Goal: Task Accomplishment & Management: Complete application form

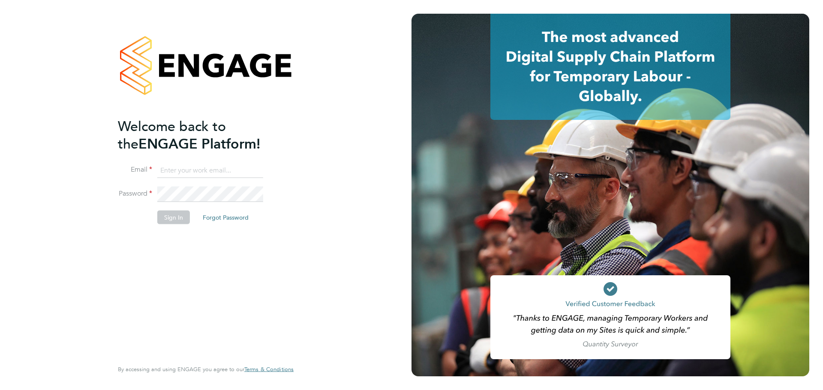
click at [213, 172] on input at bounding box center [210, 170] width 106 height 15
type input "[PERSON_NAME][EMAIL_ADDRESS][PERSON_NAME][DOMAIN_NAME]"
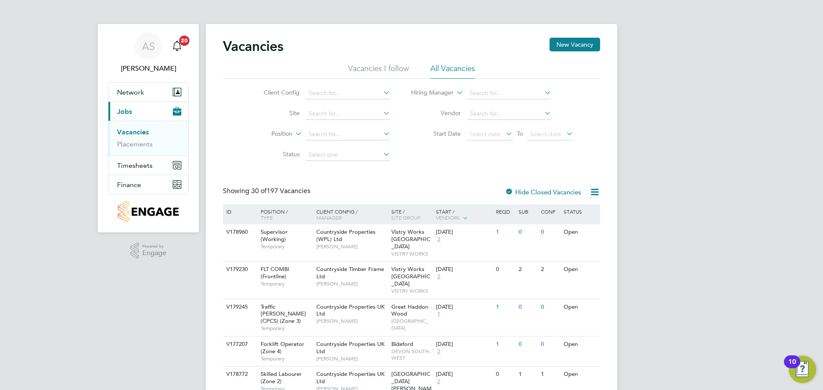
click at [129, 132] on link "Vacancies" at bounding box center [133, 132] width 32 height 8
click at [587, 47] on button "New Vacancy" at bounding box center [574, 45] width 51 height 14
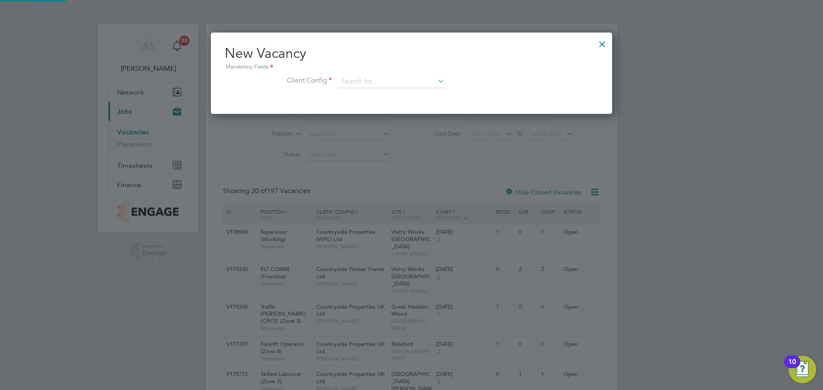
scroll to position [81, 402]
click at [388, 91] on li "Client Config" at bounding box center [412, 85] width 374 height 21
click at [397, 82] on input at bounding box center [392, 81] width 106 height 13
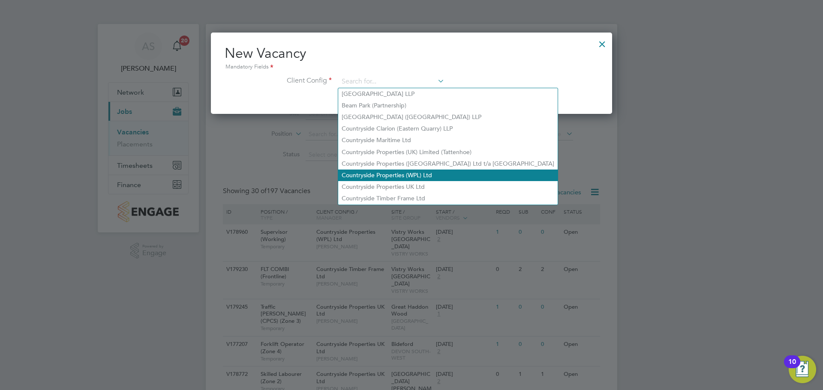
scroll to position [43, 0]
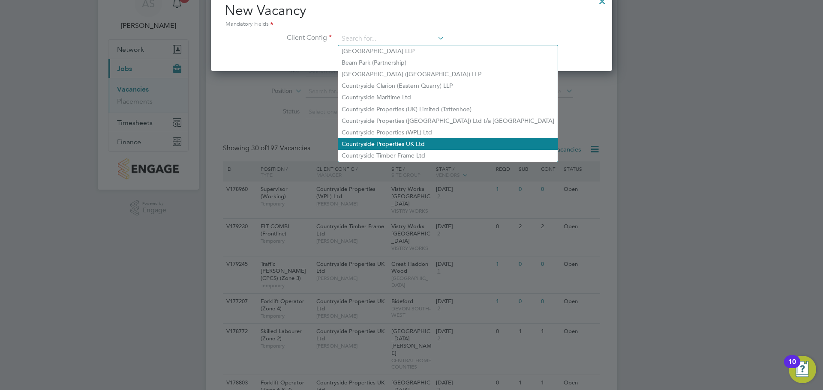
click at [414, 143] on li "Countryside Properties UK Ltd" at bounding box center [447, 144] width 219 height 12
type input "Countryside Properties UK Ltd"
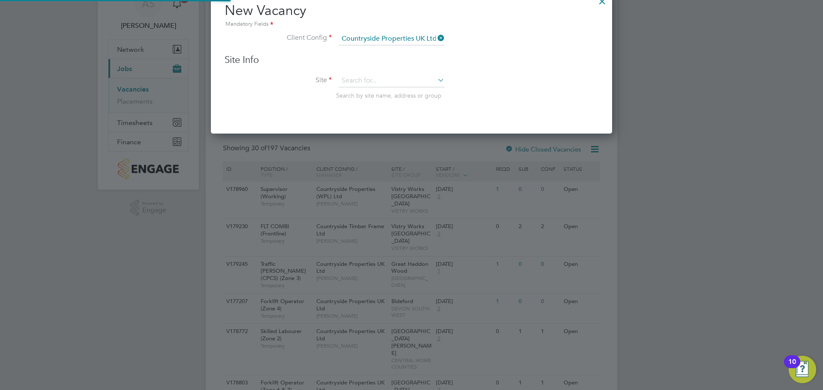
scroll to position [0, 0]
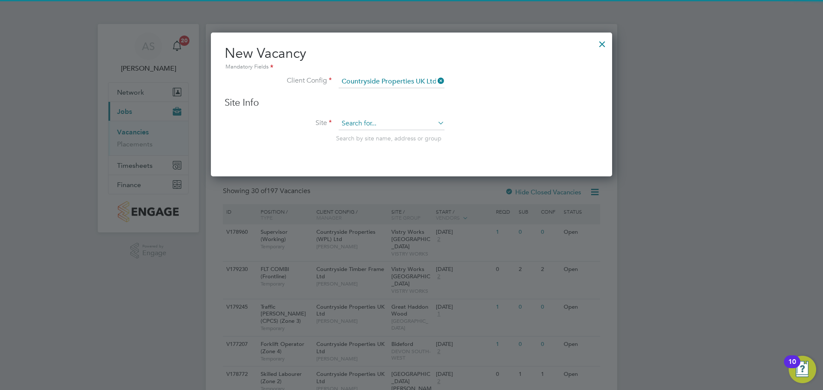
click at [417, 124] on input at bounding box center [392, 123] width 106 height 13
click at [410, 133] on li "Brackley Golf Club" at bounding box center [391, 136] width 107 height 12
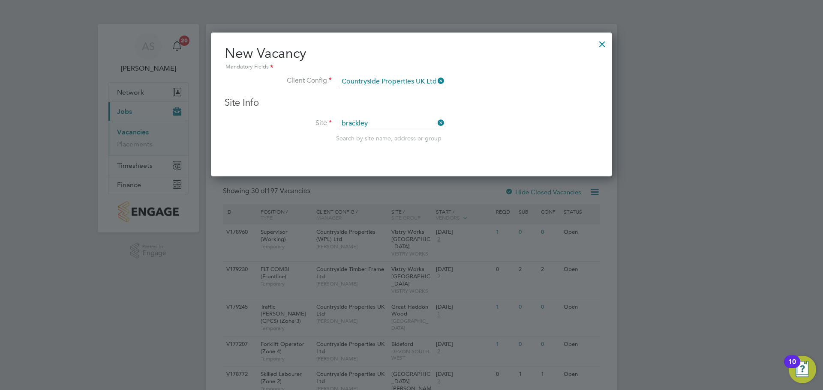
type input "Brackley Golf Club"
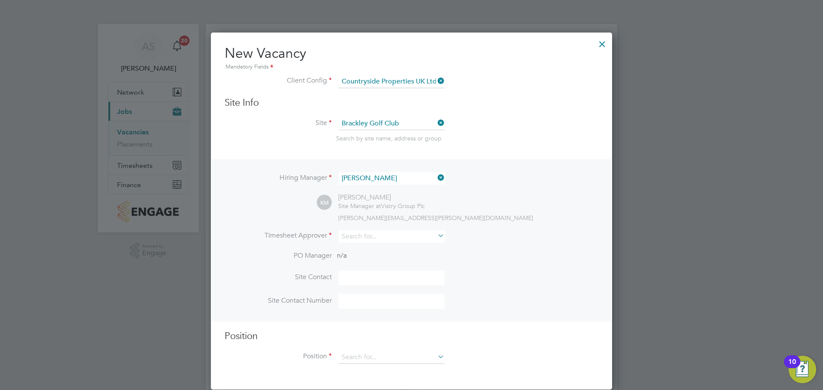
click at [436, 180] on icon at bounding box center [436, 178] width 0 height 12
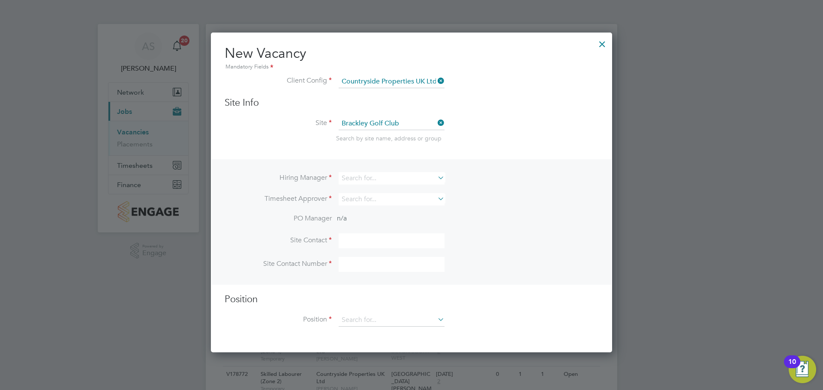
scroll to position [321, 402]
click at [404, 177] on input at bounding box center [392, 178] width 106 height 12
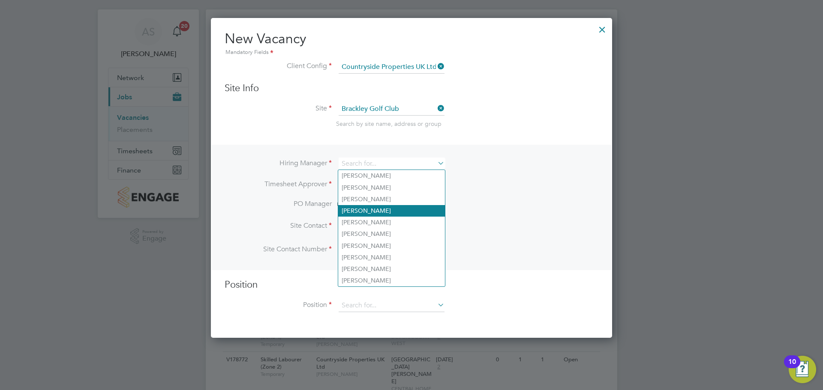
scroll to position [0, 0]
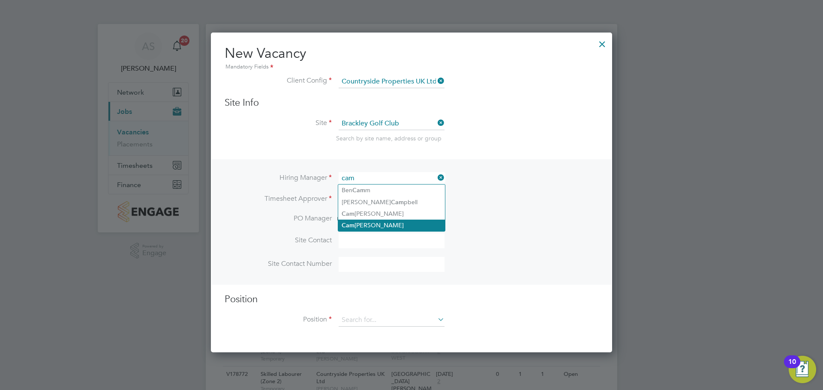
click at [395, 225] on li "Cam eron Marsden" at bounding box center [391, 226] width 107 height 12
type input "Cameron Marsden"
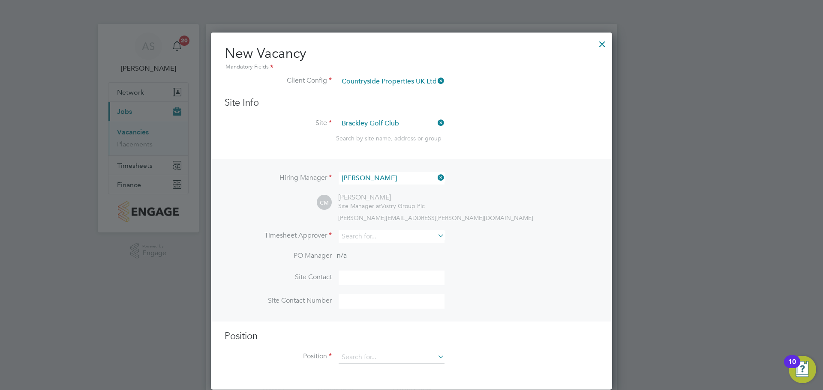
scroll to position [358, 402]
click at [405, 233] on input at bounding box center [392, 237] width 106 height 12
click at [396, 282] on li "Cam eron Marsden" at bounding box center [391, 284] width 107 height 12
type input "Cameron Marsden"
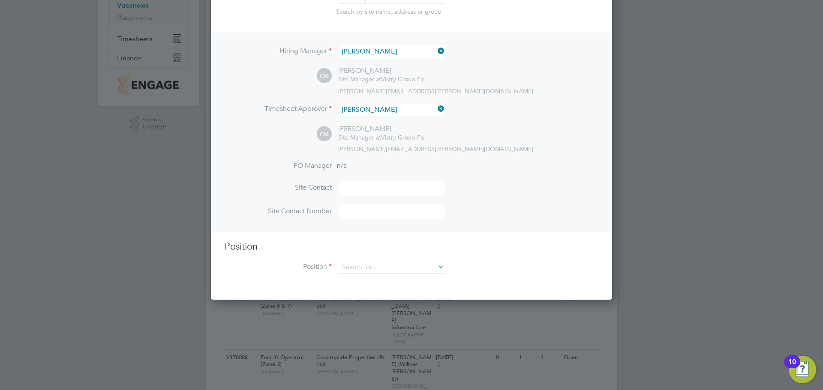
scroll to position [129, 0]
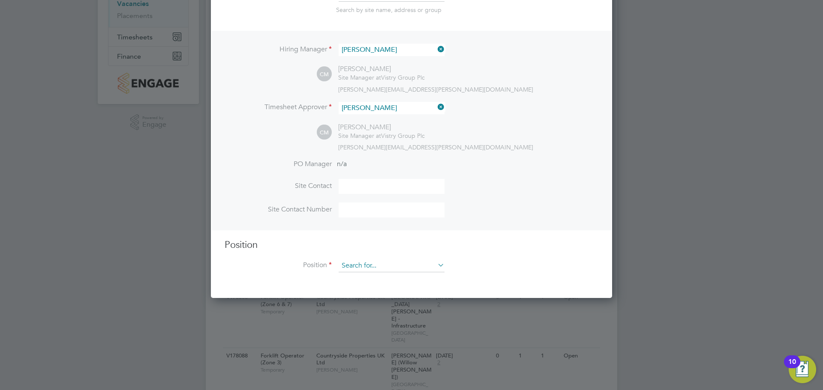
click at [421, 269] on input at bounding box center [392, 266] width 106 height 13
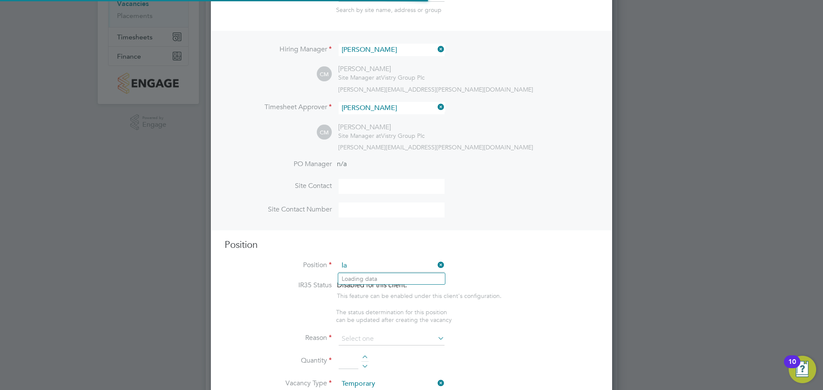
scroll to position [1235, 402]
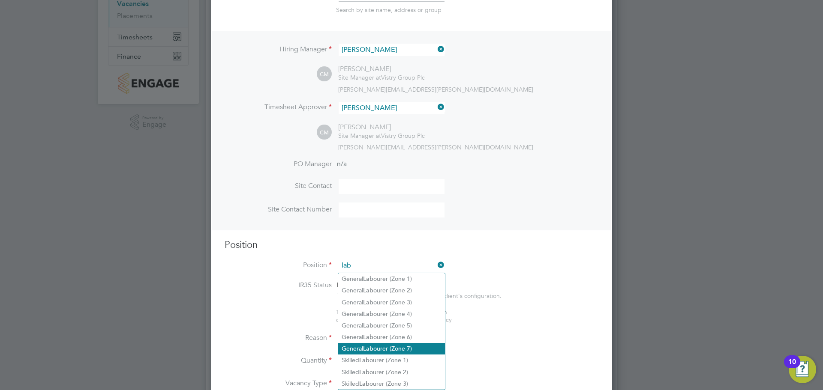
click at [396, 343] on li "General Lab ourer (Zone 7)" at bounding box center [391, 349] width 107 height 12
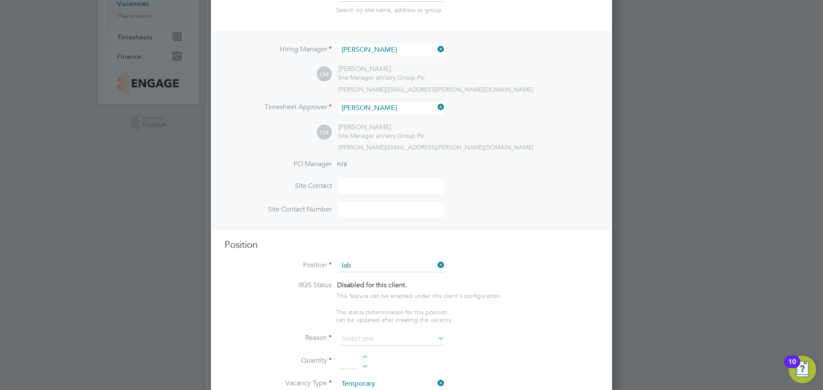
type input "General Labourer (Zone 7)"
type textarea "• General labouring duties • Supporting the trades on site • Moving materials a…"
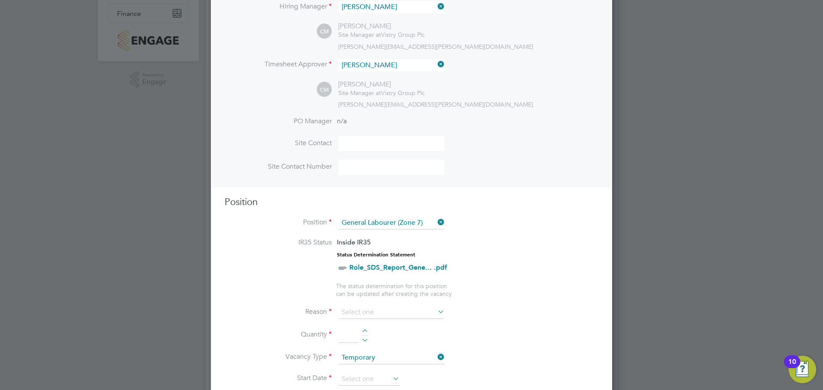
scroll to position [214, 0]
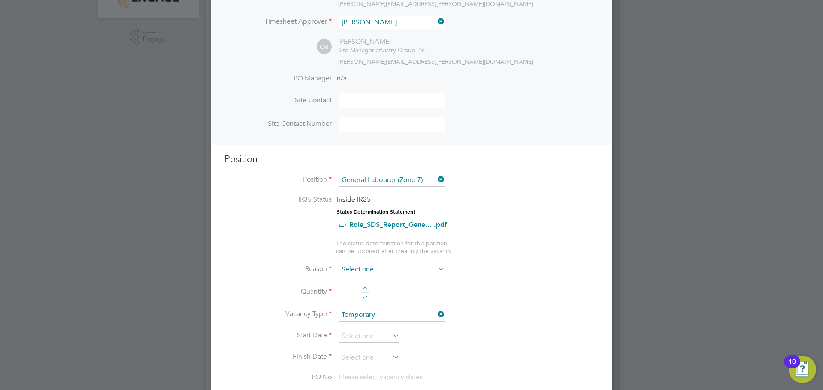
click at [430, 270] on input at bounding box center [392, 270] width 106 height 13
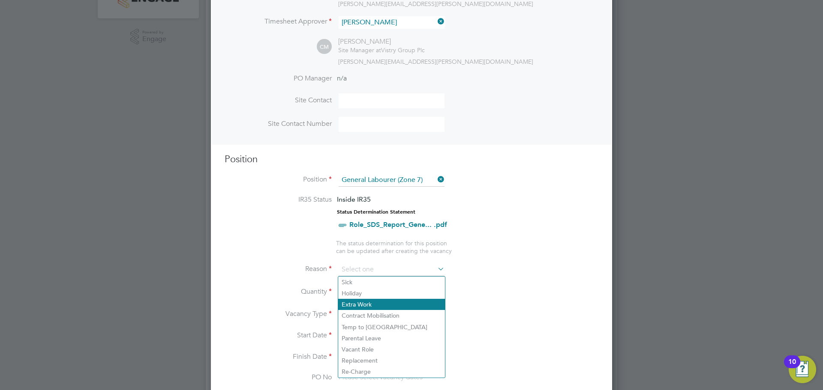
click at [381, 299] on li "Extra Work" at bounding box center [391, 304] width 107 height 11
type input "Extra Work"
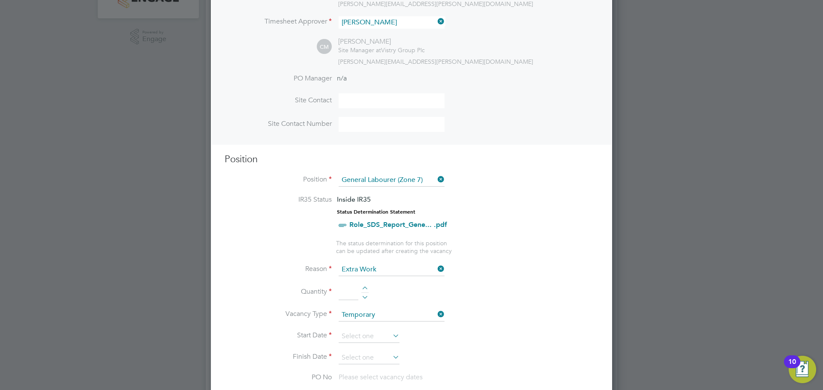
click at [474, 298] on li "Quantity" at bounding box center [412, 297] width 374 height 24
click at [348, 294] on input at bounding box center [349, 292] width 20 height 15
type input "1"
click at [516, 285] on li "Quantity 1" at bounding box center [412, 297] width 374 height 24
click at [378, 336] on input at bounding box center [369, 336] width 61 height 13
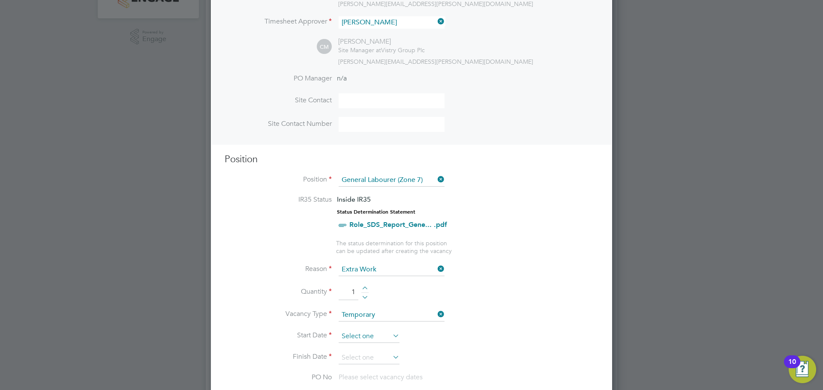
scroll to position [334, 0]
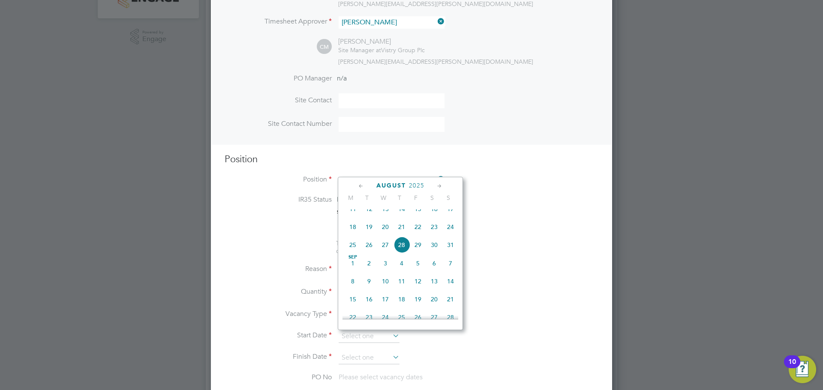
click at [417, 249] on span "29" at bounding box center [418, 245] width 16 height 16
type input "29 Aug 2025"
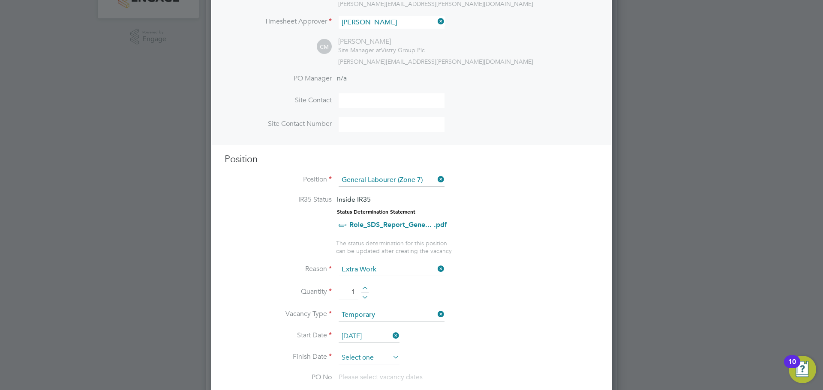
click at [373, 363] on input at bounding box center [369, 358] width 61 height 13
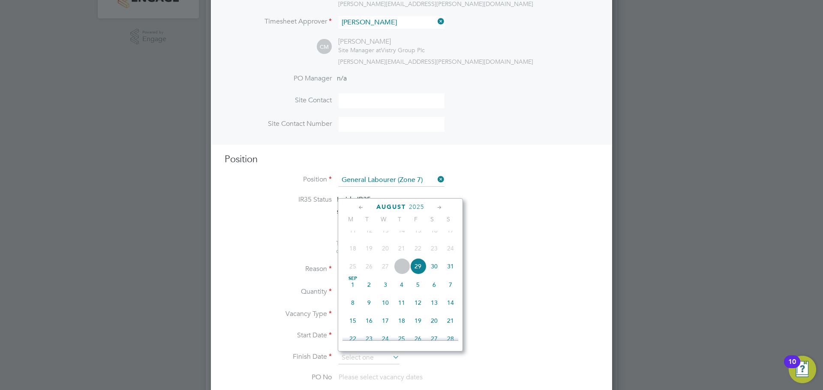
click at [420, 273] on span "29" at bounding box center [418, 266] width 16 height 16
type input "29 Aug 2025"
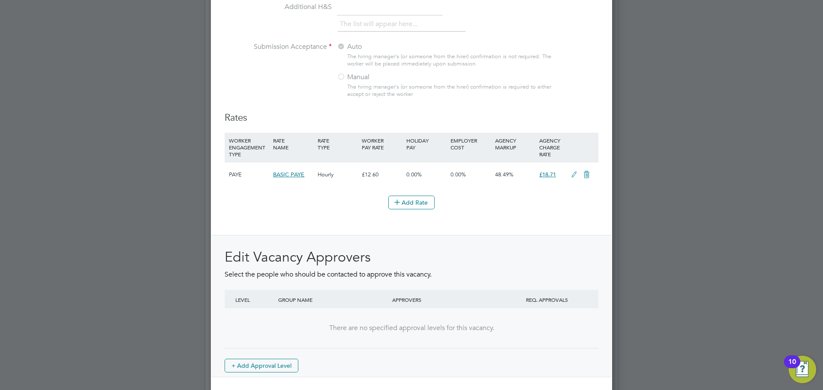
scroll to position [939, 0]
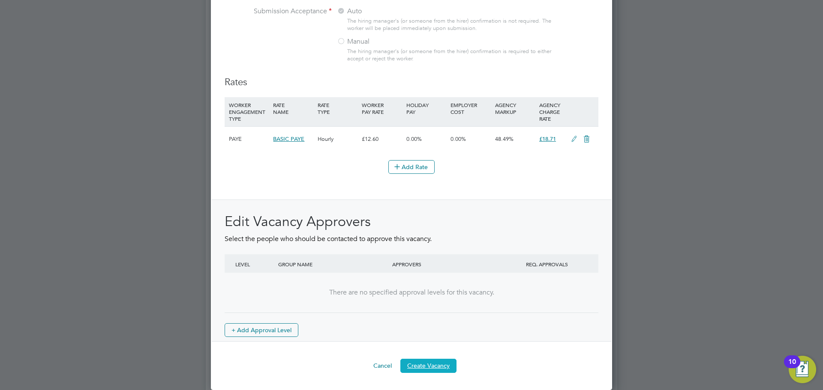
click at [437, 365] on button "Create Vacancy" at bounding box center [428, 366] width 56 height 14
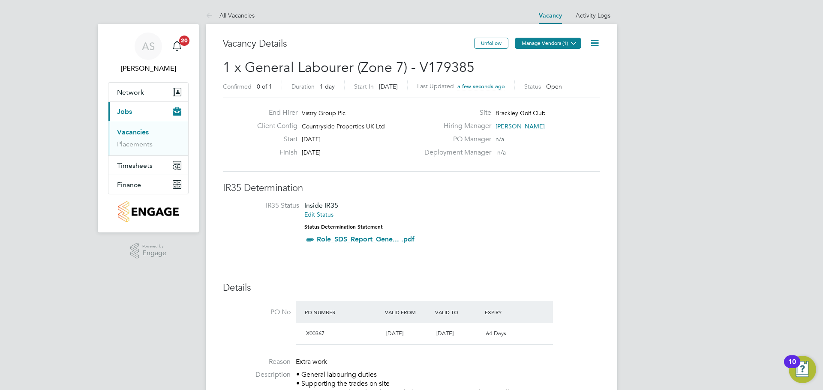
click at [554, 46] on button "Manage Vendors (1)" at bounding box center [548, 43] width 66 height 11
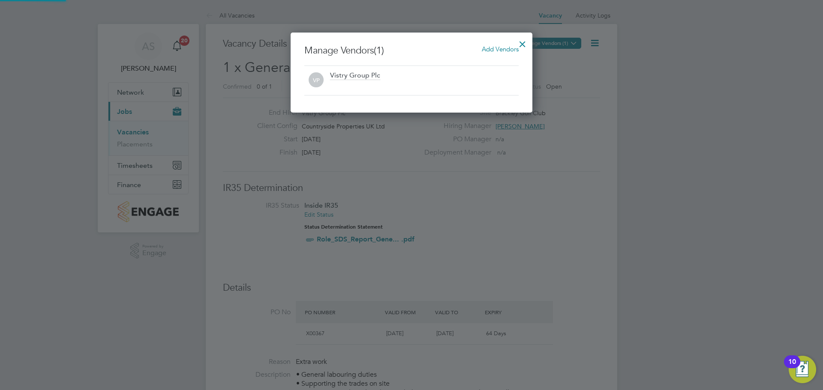
scroll to position [80, 242]
click at [519, 42] on div at bounding box center [522, 41] width 15 height 15
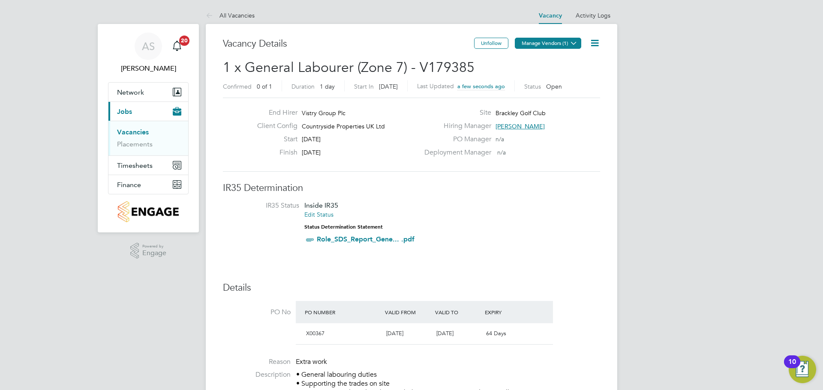
click at [547, 43] on button "Manage Vendors (1)" at bounding box center [548, 43] width 66 height 11
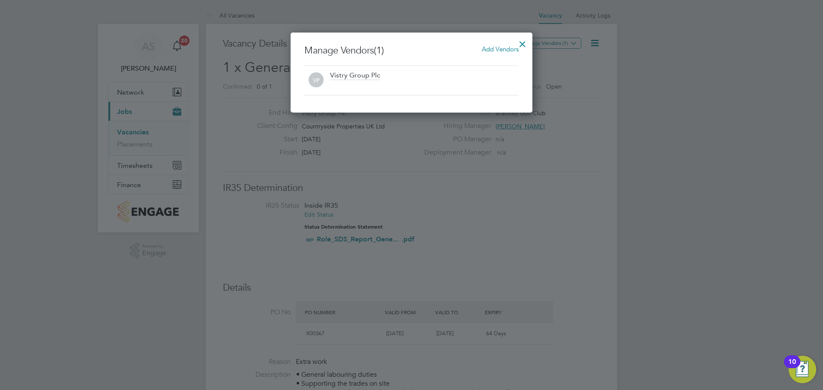
click at [507, 50] on span "Add Vendors" at bounding box center [500, 49] width 37 height 8
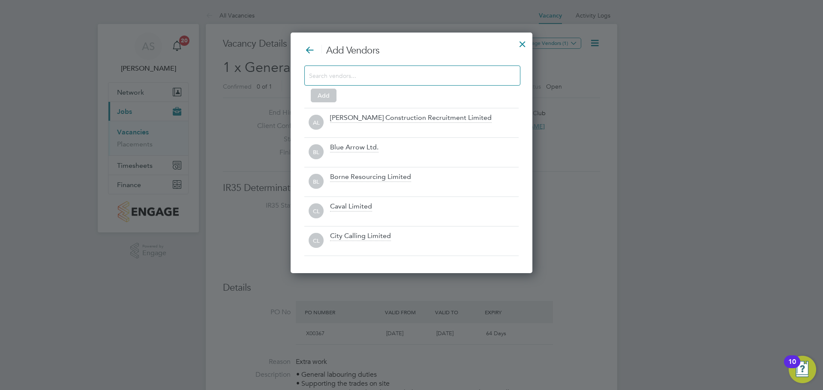
click at [423, 68] on div at bounding box center [412, 76] width 216 height 20
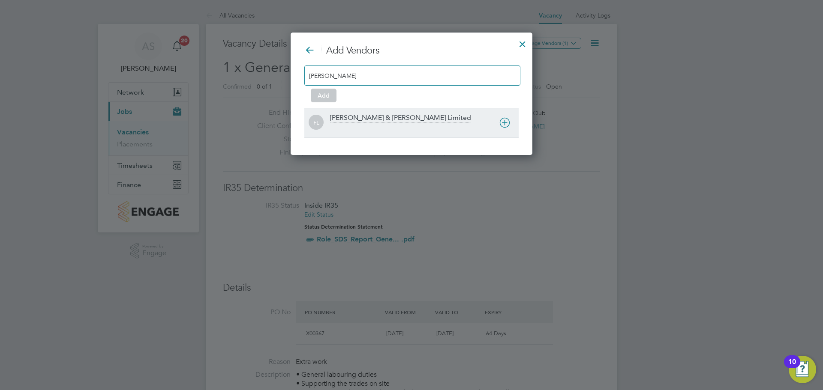
type input "fawkes"
click at [506, 124] on icon at bounding box center [504, 122] width 11 height 11
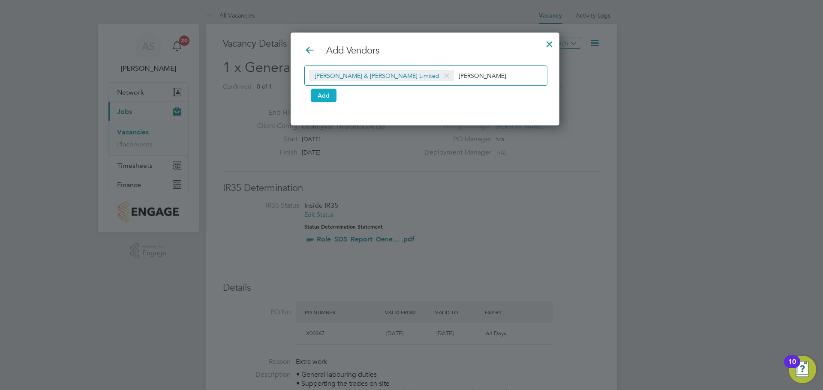
click at [331, 97] on button "Add" at bounding box center [324, 96] width 26 height 14
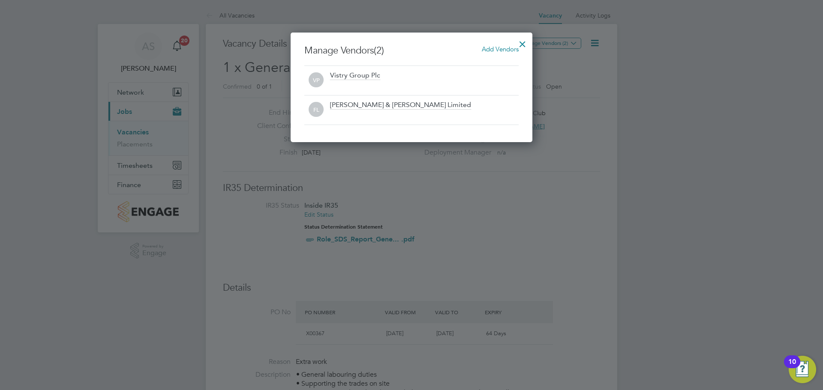
click at [525, 42] on div at bounding box center [522, 41] width 15 height 15
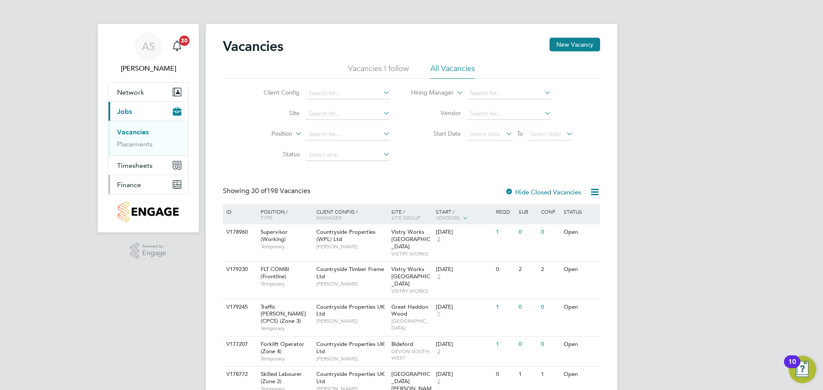
click at [128, 180] on button "Finance" at bounding box center [148, 184] width 80 height 19
click at [138, 173] on link "Invoices & Credit Notes" at bounding box center [144, 175] width 54 height 17
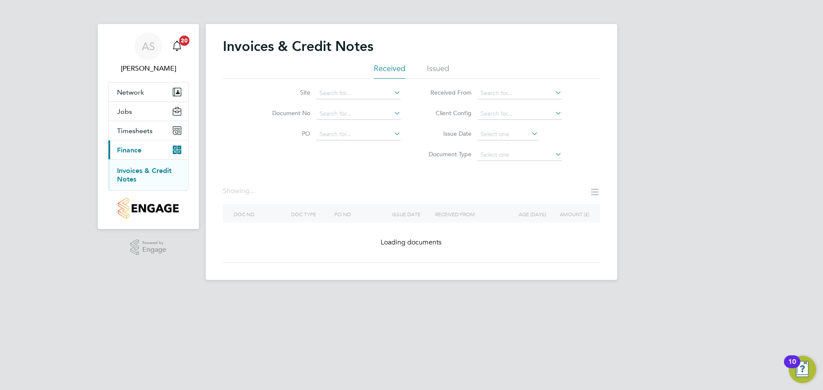
click at [166, 170] on link "Invoices & Credit Notes" at bounding box center [144, 175] width 54 height 17
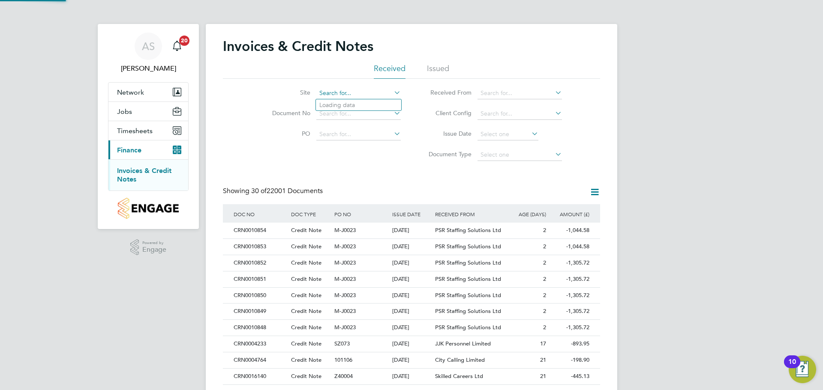
click at [355, 99] on div "Invoices & Credit Notes Received Issued Site Document No PO Status Paid Date Is…" at bounding box center [411, 388] width 411 height 728
click at [359, 103] on li "Brackley Golf Club" at bounding box center [366, 105] width 100 height 12
type input "Brackley Golf Club"
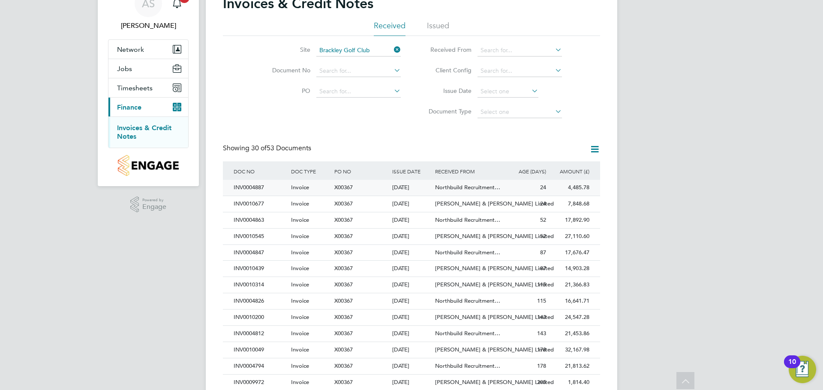
click at [330, 191] on div "Invoice" at bounding box center [310, 188] width 43 height 16
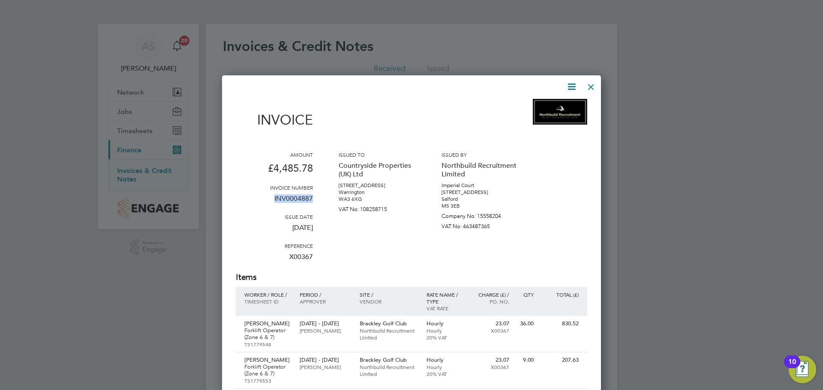
drag, startPoint x: 270, startPoint y: 198, endPoint x: 315, endPoint y: 198, distance: 45.4
click at [315, 198] on div "Amount £4,485.78 Invoice number INV0004887 Issue date 04 Aug 2025 Reference X00…" at bounding box center [411, 211] width 351 height 120
copy p "INV0004887"
click at [589, 85] on div at bounding box center [590, 84] width 15 height 15
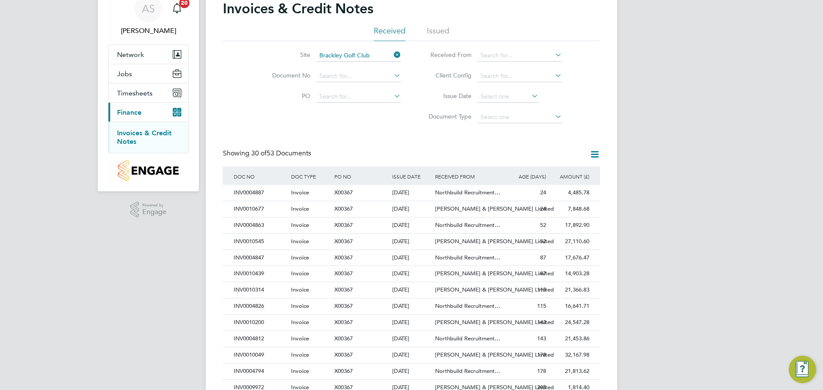
scroll to position [43, 0]
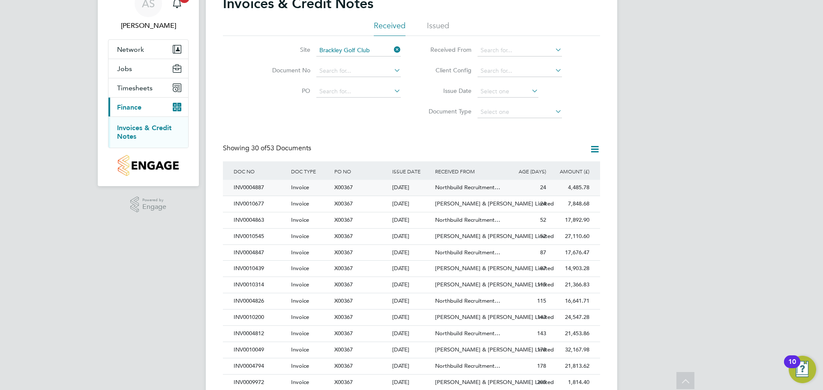
click at [474, 182] on div "Northbuild Recruitment…" at bounding box center [469, 188] width 72 height 16
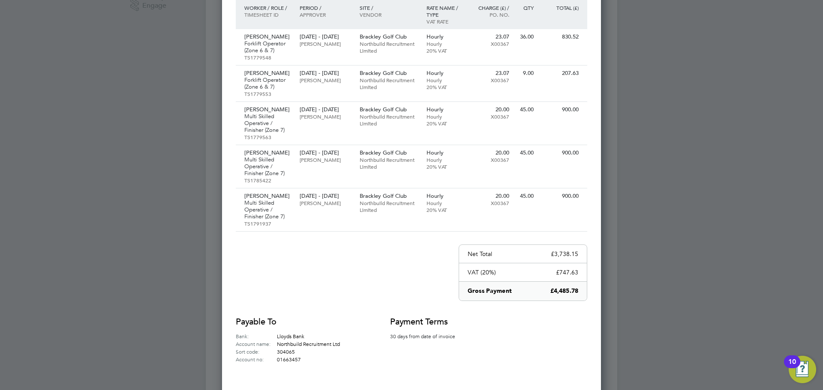
scroll to position [257, 0]
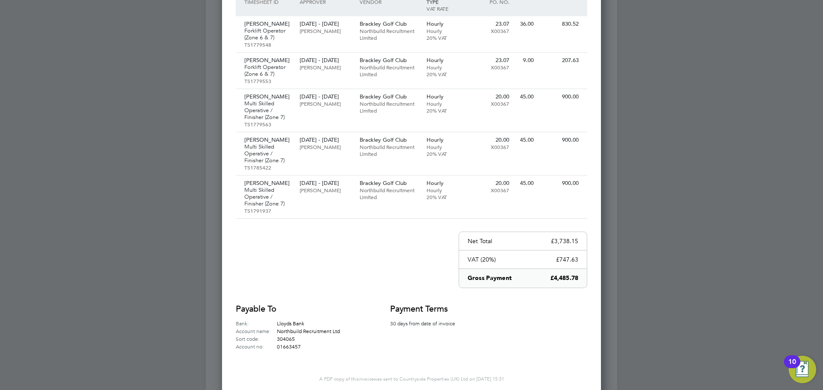
click at [579, 239] on div "Net Total £3,738.15" at bounding box center [523, 241] width 128 height 18
click at [579, 241] on div "Net Total £3,738.15" at bounding box center [523, 241] width 128 height 18
click at [577, 239] on div "Net Total £3,738.15" at bounding box center [523, 241] width 128 height 18
copy div "£3,738.15"
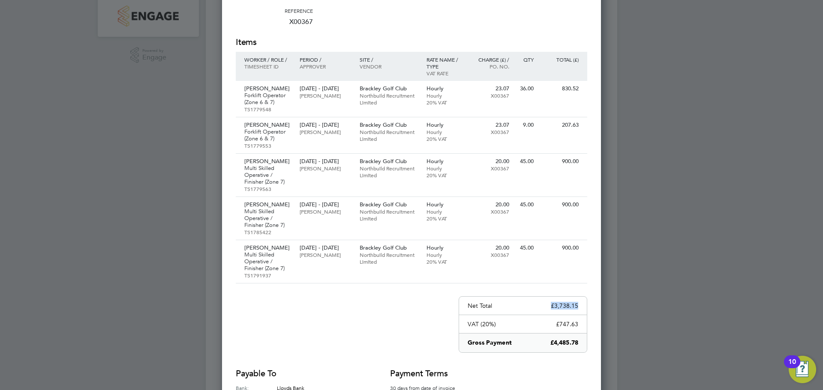
scroll to position [0, 0]
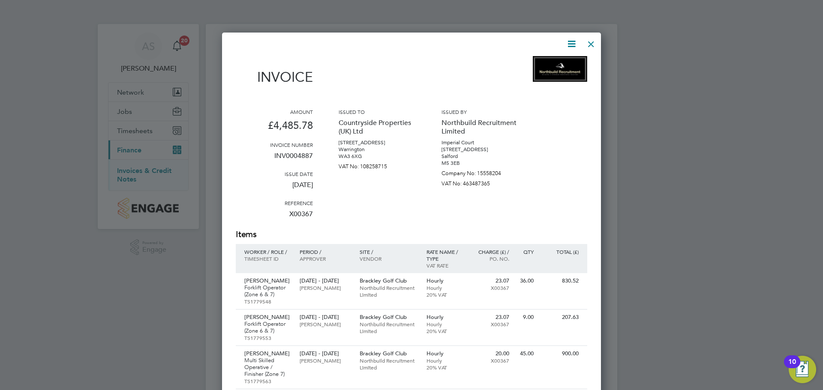
click at [593, 43] on div at bounding box center [590, 41] width 15 height 15
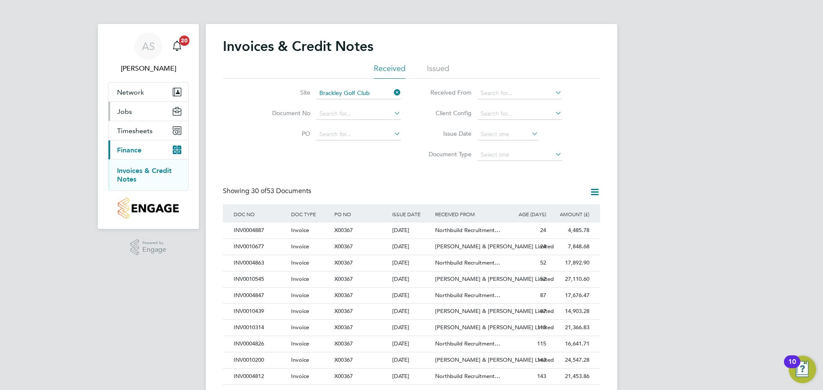
click at [138, 105] on button "Jobs" at bounding box center [148, 111] width 80 height 19
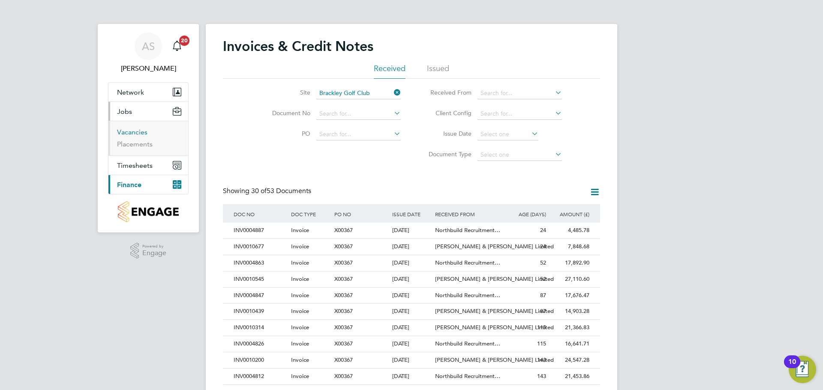
click at [143, 132] on link "Vacancies" at bounding box center [132, 132] width 30 height 8
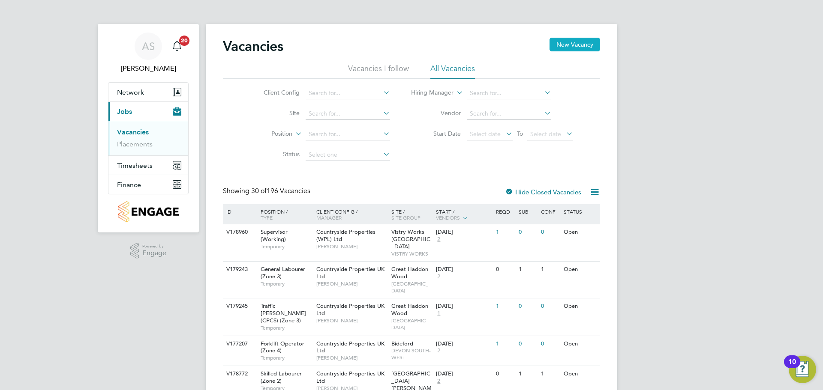
click at [583, 46] on button "New Vacancy" at bounding box center [574, 45] width 51 height 14
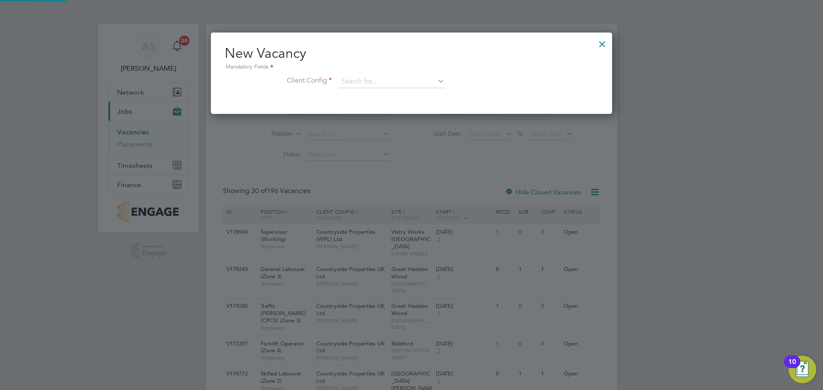
scroll to position [81, 402]
click at [401, 75] on div "New Vacancy Mandatory Fields Client Config" at bounding box center [412, 71] width 374 height 52
click at [399, 79] on input at bounding box center [392, 81] width 106 height 13
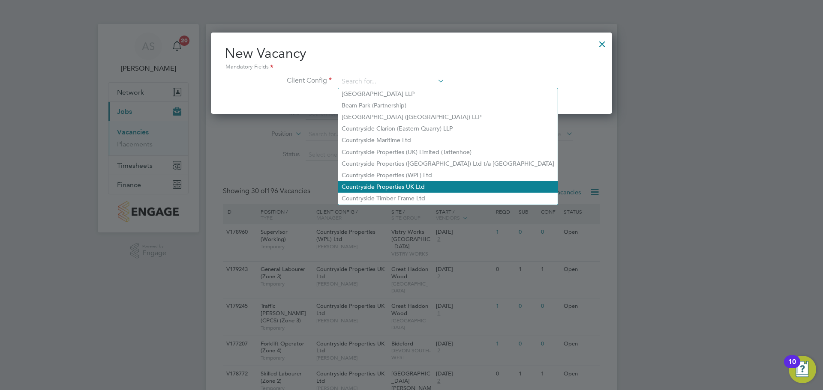
click at [385, 181] on li "Countryside Properties UK Ltd" at bounding box center [447, 187] width 219 height 12
type input "Countryside Properties UK Ltd"
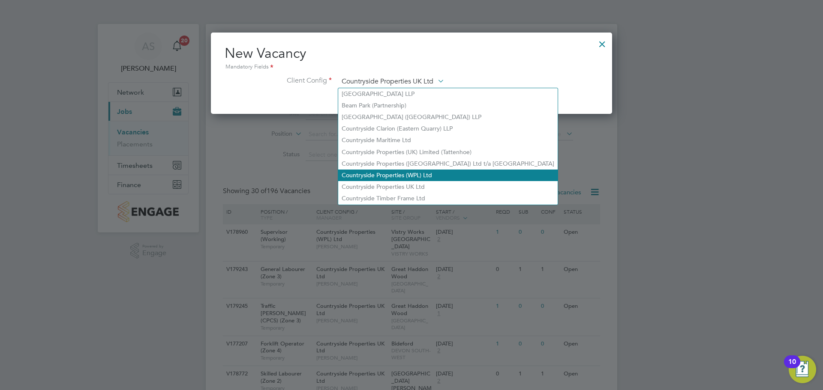
scroll to position [145, 402]
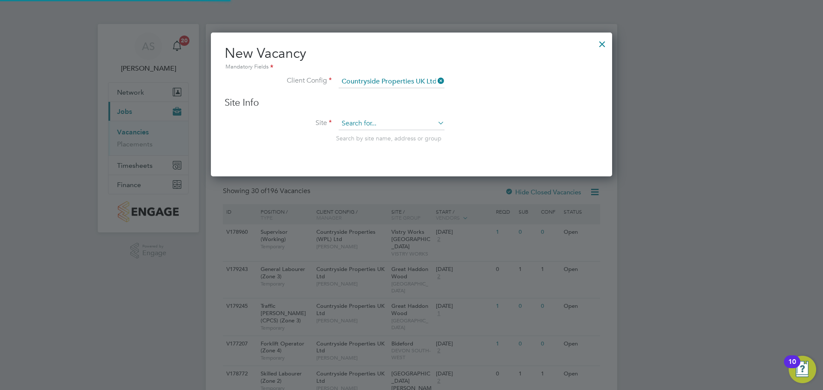
click at [397, 126] on input at bounding box center [392, 123] width 106 height 13
click at [396, 135] on li "Brackley Golf Club" at bounding box center [391, 136] width 107 height 12
type input "Brackley Golf Club"
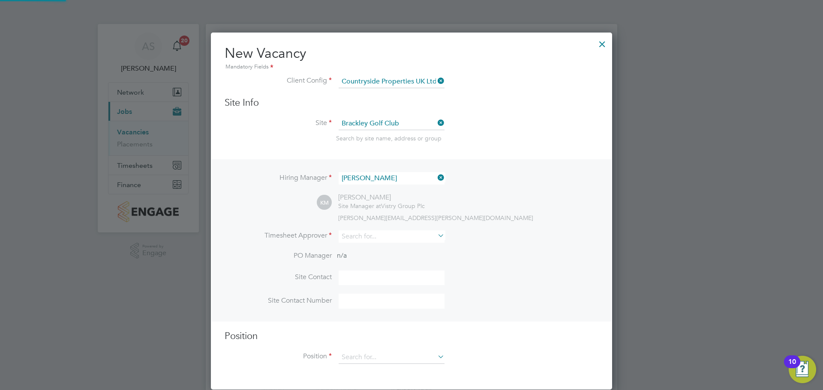
scroll to position [358, 402]
click at [436, 175] on icon at bounding box center [436, 178] width 0 height 12
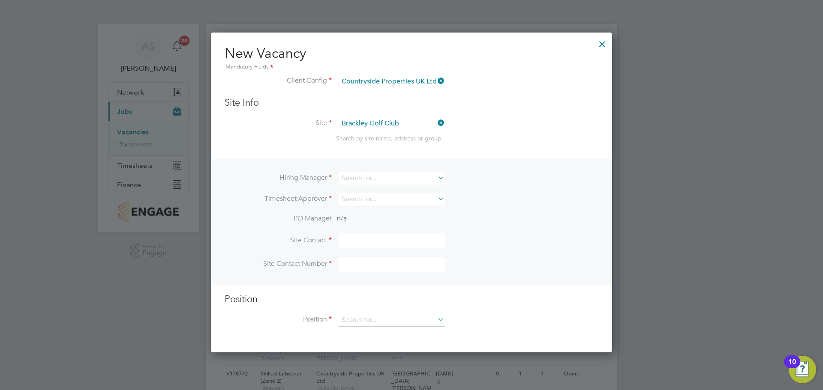
click at [404, 171] on div "Hiring Manager Timesheet Approver PO Manager n/a Site Contact Site Contact Numb…" at bounding box center [411, 221] width 399 height 125
click at [404, 176] on input at bounding box center [392, 178] width 106 height 12
click at [392, 222] on li "Cam eron Marsden" at bounding box center [391, 226] width 107 height 12
type input "Cameron Marsden"
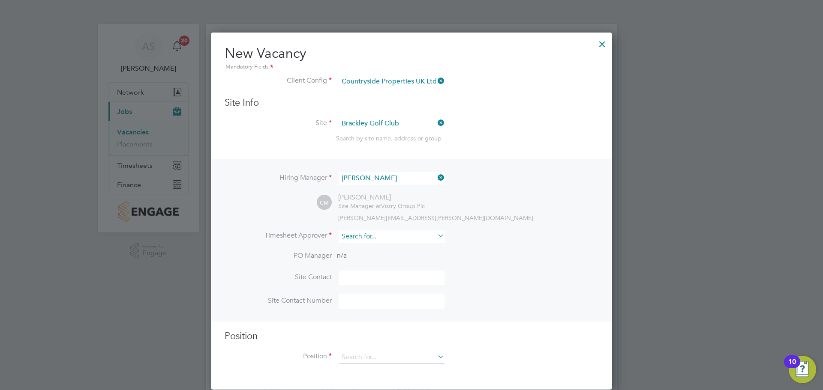
click at [384, 237] on input at bounding box center [392, 237] width 106 height 12
click at [387, 279] on li "Cam eron Marsden" at bounding box center [391, 284] width 107 height 12
type input "Cameron Marsden"
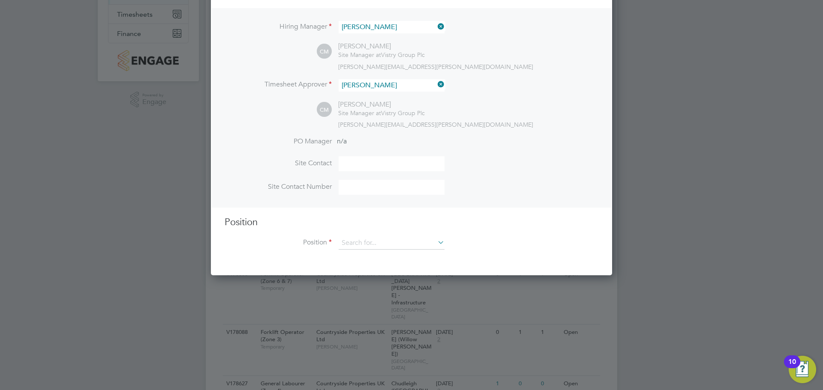
scroll to position [171, 0]
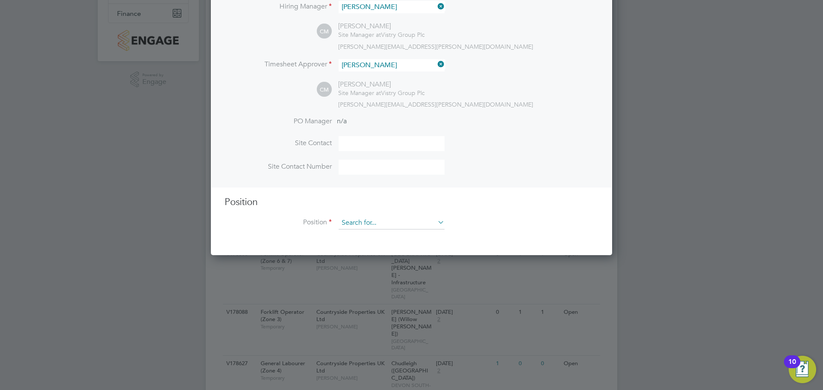
click at [406, 227] on input at bounding box center [392, 223] width 106 height 13
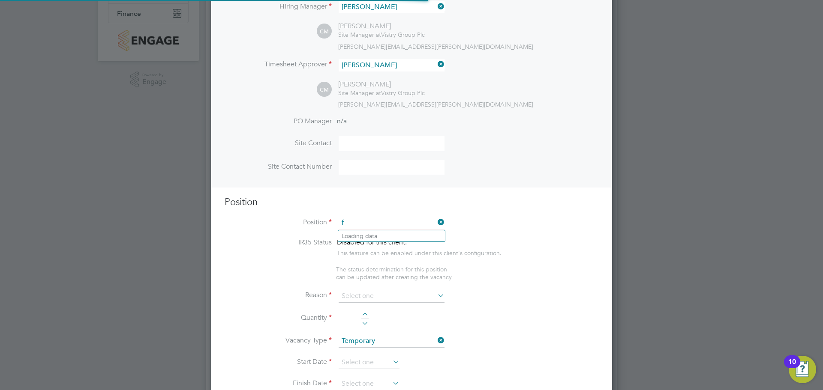
scroll to position [1235, 402]
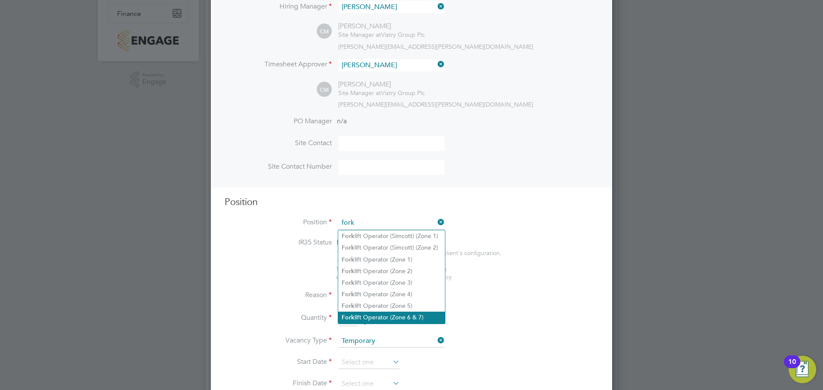
click at [408, 312] on li "Fork lift Operator (Zone 6 & 7)" at bounding box center [391, 318] width 107 height 12
type input "Forklift Operator (Zone 6 & 7)"
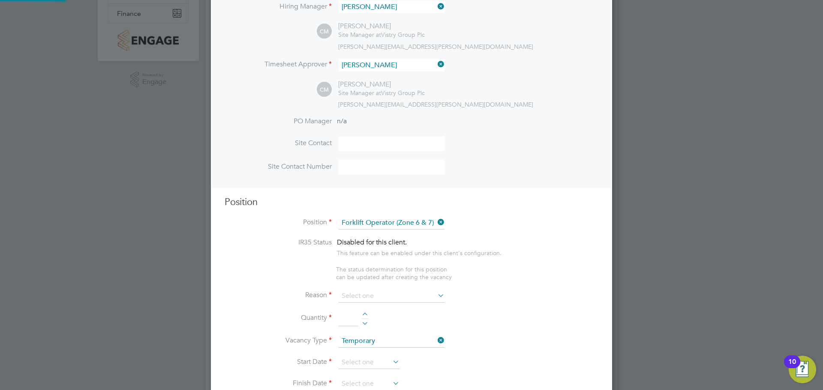
type textarea "- Operate construction machinery - Delivering large quantities of materials to …"
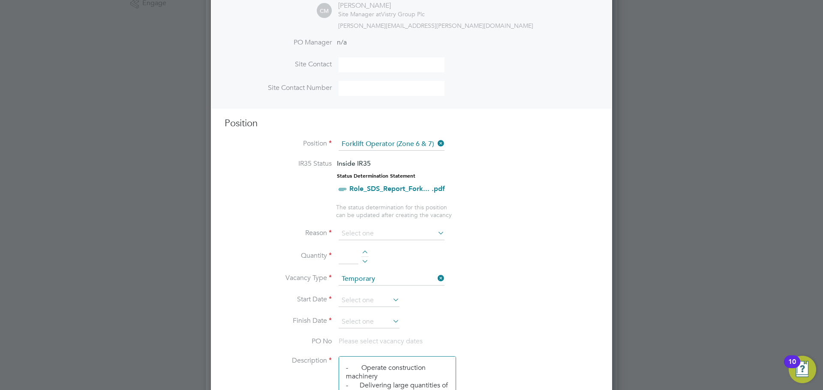
scroll to position [257, 0]
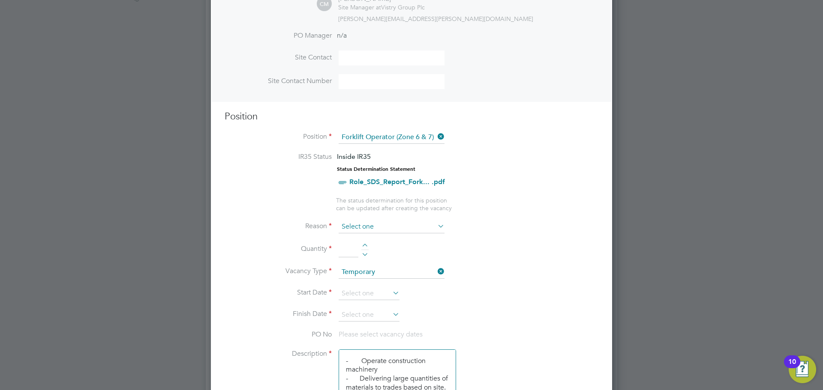
click at [413, 227] on input at bounding box center [392, 227] width 106 height 13
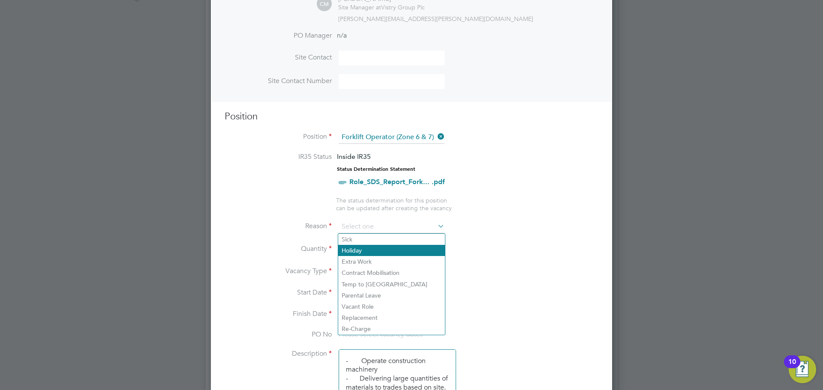
click at [381, 254] on li "Holiday" at bounding box center [391, 250] width 107 height 11
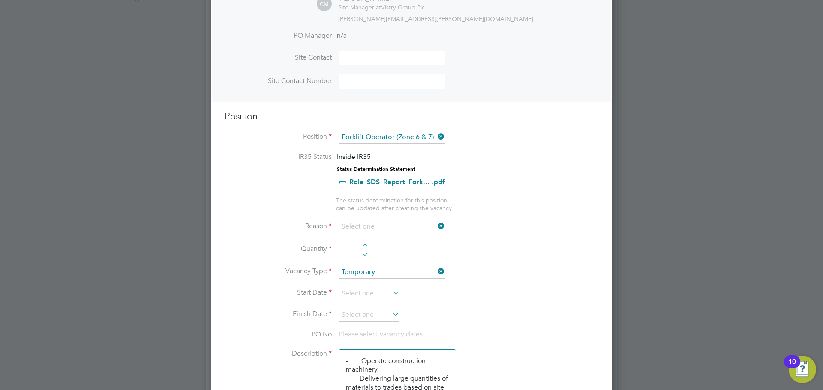
type input "Holiday"
click at [345, 250] on input at bounding box center [349, 249] width 20 height 15
type input "1"
click at [483, 252] on li "Quantity 1" at bounding box center [412, 254] width 374 height 24
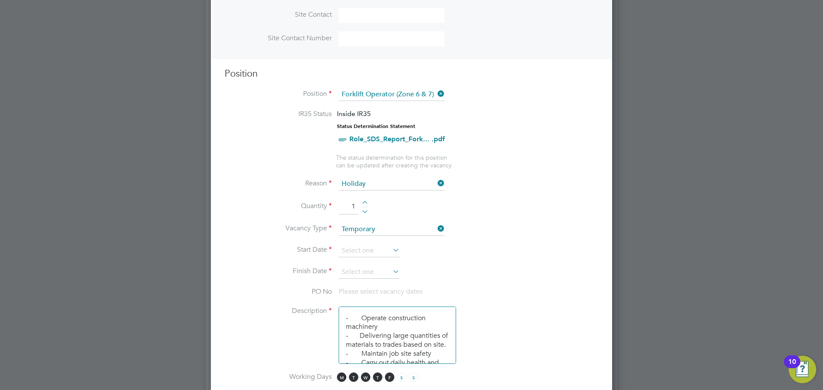
click at [391, 249] on icon at bounding box center [391, 250] width 0 height 12
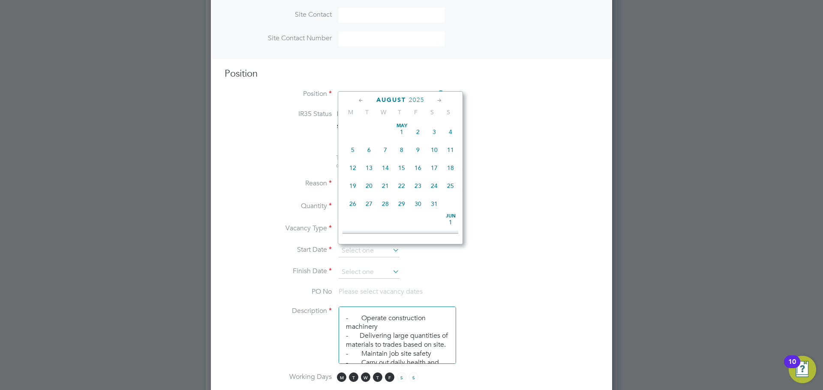
scroll to position [334, 0]
click at [402, 186] on span "4" at bounding box center [401, 178] width 16 height 16
type input "04 Sep 2025"
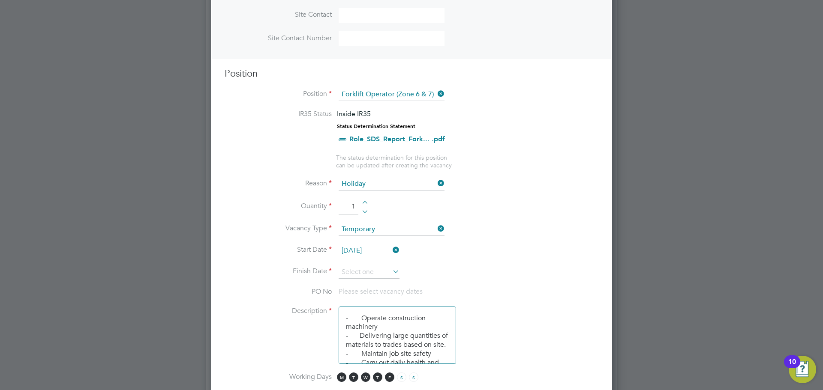
click at [391, 270] on icon at bounding box center [391, 272] width 0 height 12
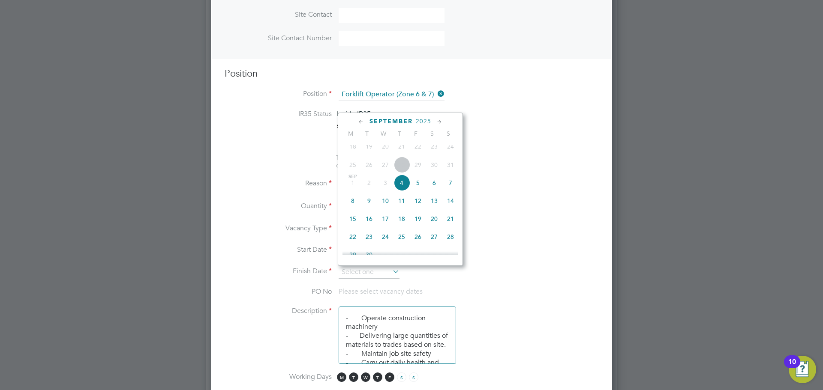
click at [418, 208] on span "12" at bounding box center [418, 201] width 16 height 16
type input "12 Sep 2025"
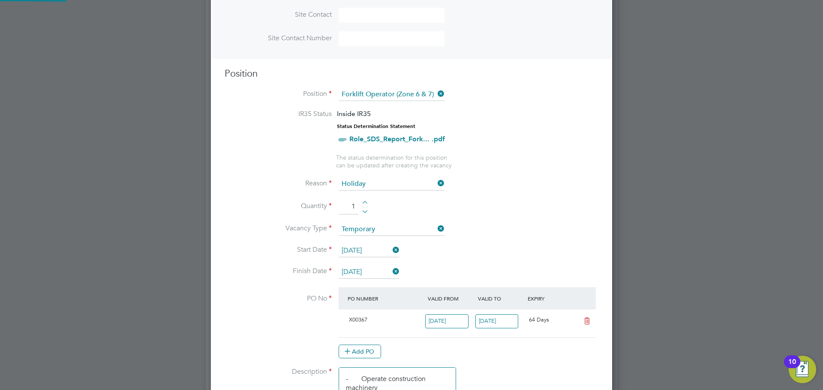
scroll to position [15, 81]
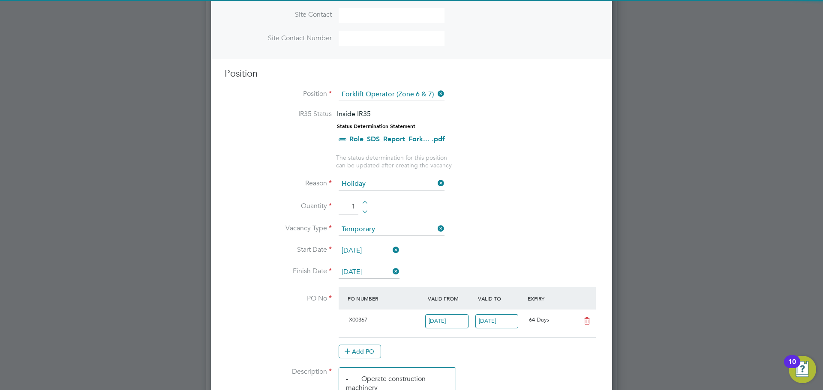
click at [500, 258] on li "Start Date 04 Sep 2025" at bounding box center [412, 255] width 374 height 21
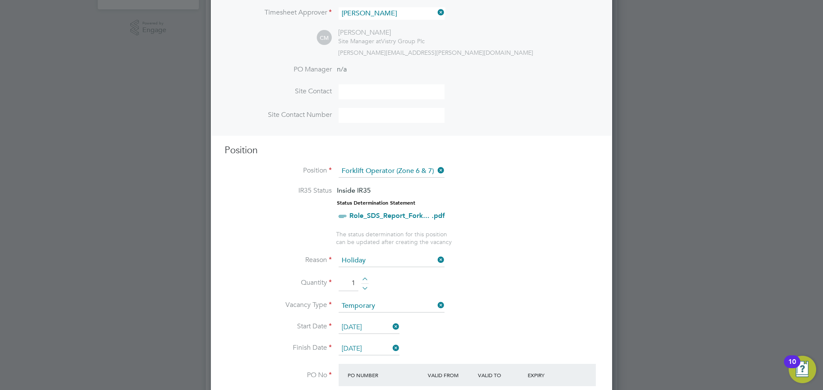
scroll to position [953, 0]
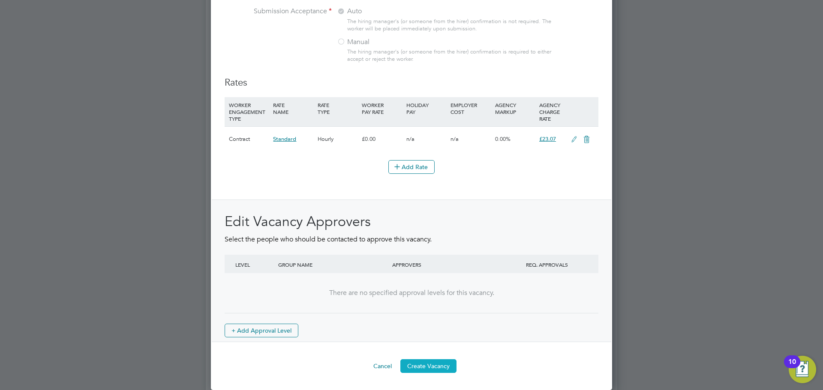
click at [436, 368] on button "Create Vacancy" at bounding box center [428, 367] width 56 height 14
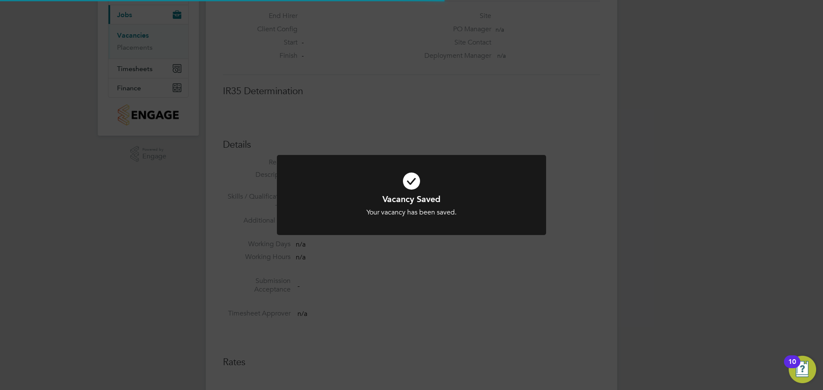
scroll to position [4, 4]
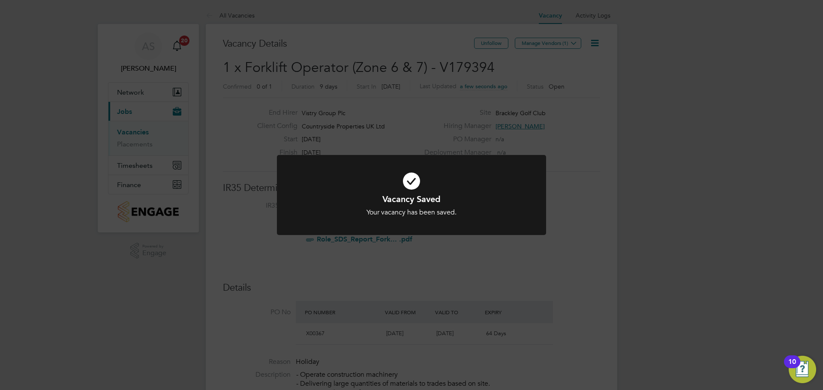
click at [546, 44] on div "Vacancy Saved Your vacancy has been saved. Cancel Okay" at bounding box center [411, 195] width 823 height 390
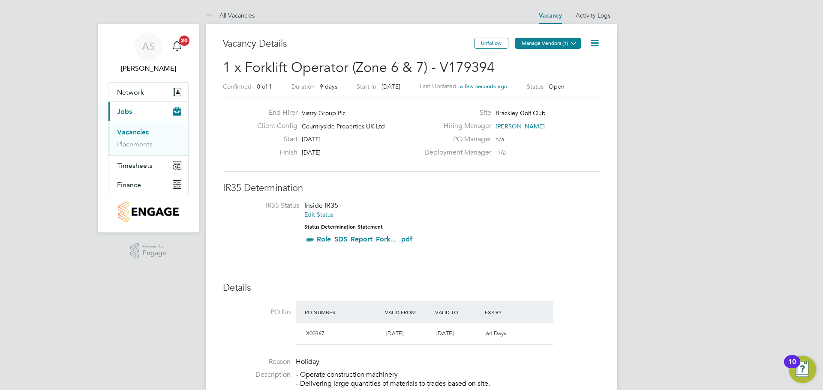
click at [545, 44] on button "Manage Vendors (1)" at bounding box center [548, 43] width 66 height 11
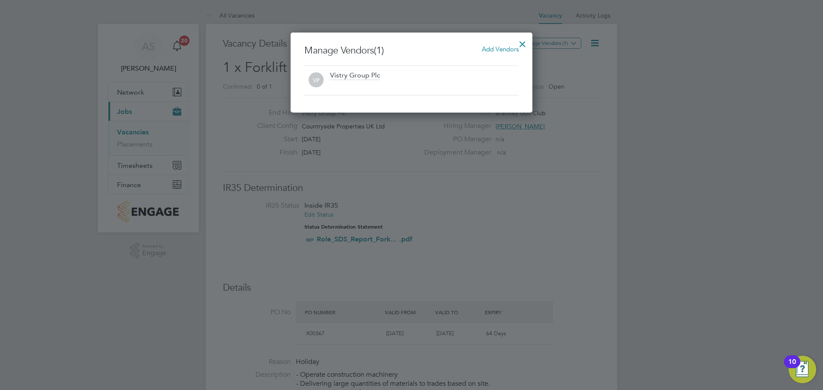
click at [498, 48] on span "Add Vendors" at bounding box center [500, 49] width 37 height 8
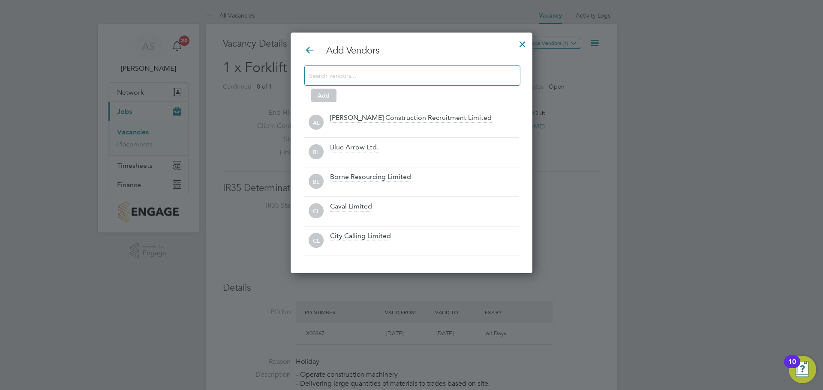
click at [464, 70] on input at bounding box center [405, 75] width 193 height 11
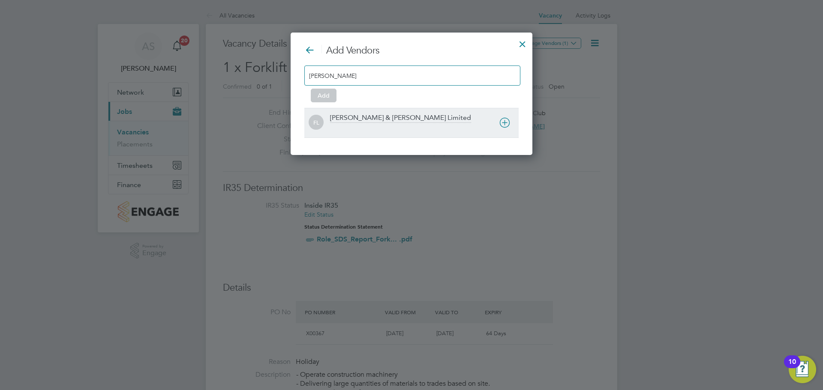
type input "fawkes"
click at [502, 122] on icon at bounding box center [504, 122] width 11 height 11
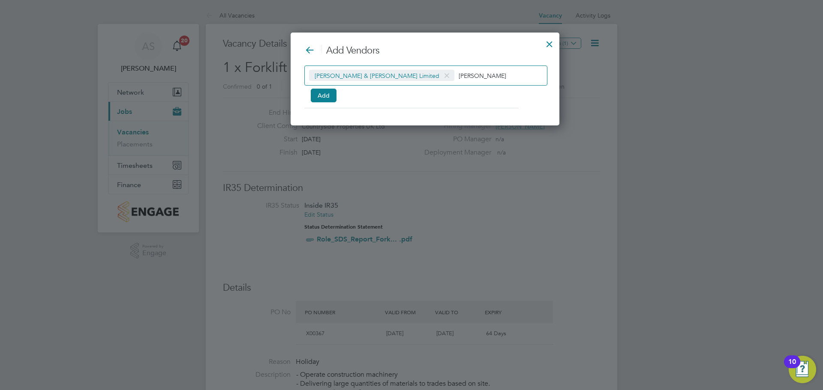
click at [459, 77] on input "fawkes" at bounding box center [486, 75] width 54 height 11
click at [459, 76] on input "fawkes" at bounding box center [486, 75] width 54 height 11
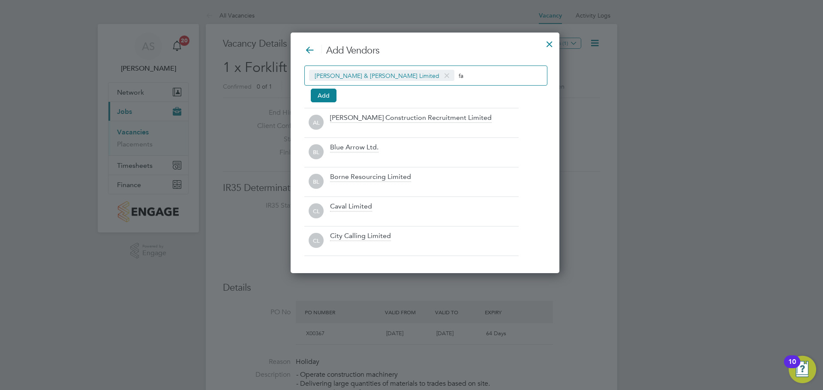
type input "f"
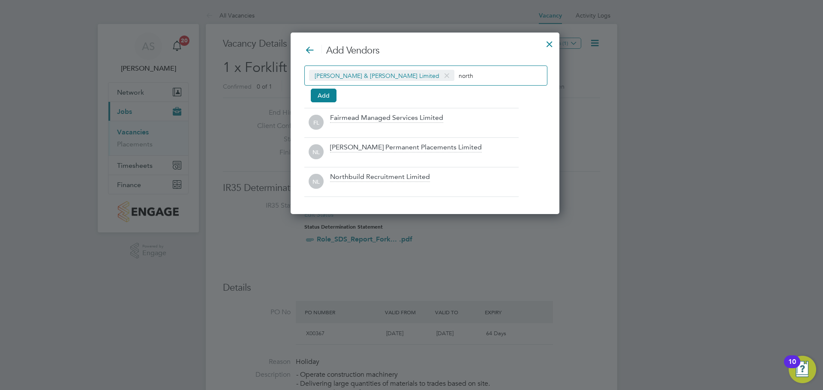
click at [459, 77] on input "north" at bounding box center [486, 75] width 54 height 11
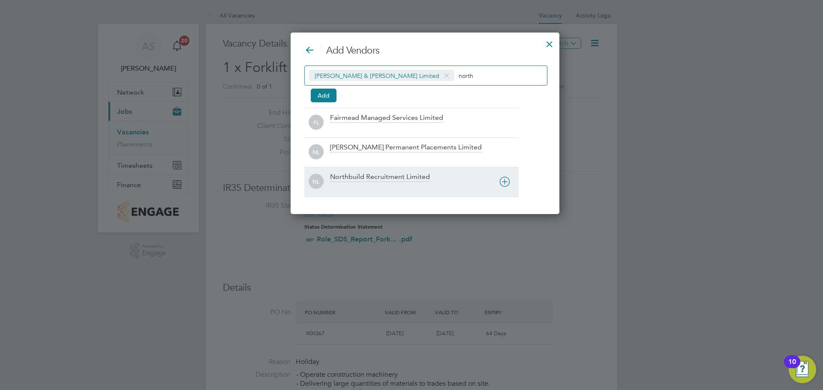
type input "north"
click at [504, 183] on icon at bounding box center [504, 182] width 11 height 11
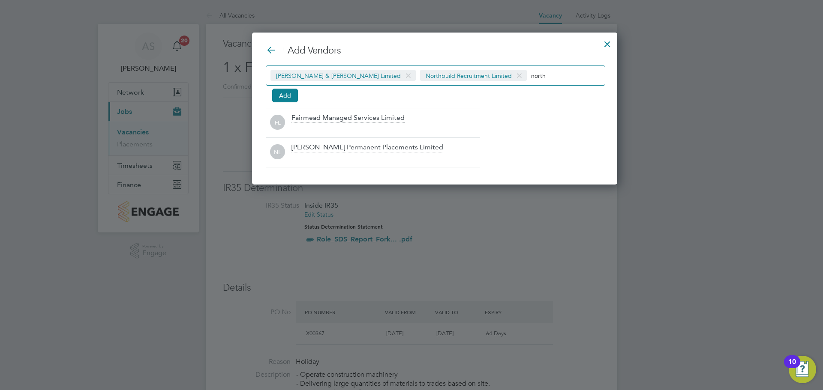
drag, startPoint x: 514, startPoint y: 75, endPoint x: 470, endPoint y: 76, distance: 43.7
click at [531, 76] on input "north" at bounding box center [558, 75] width 54 height 11
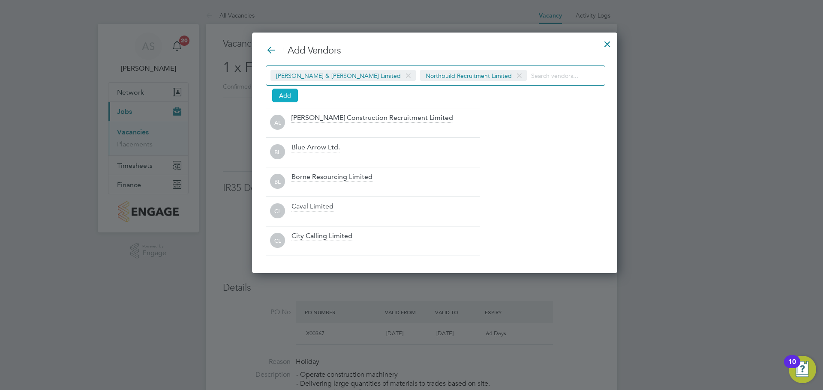
click at [294, 96] on button "Add" at bounding box center [285, 96] width 26 height 14
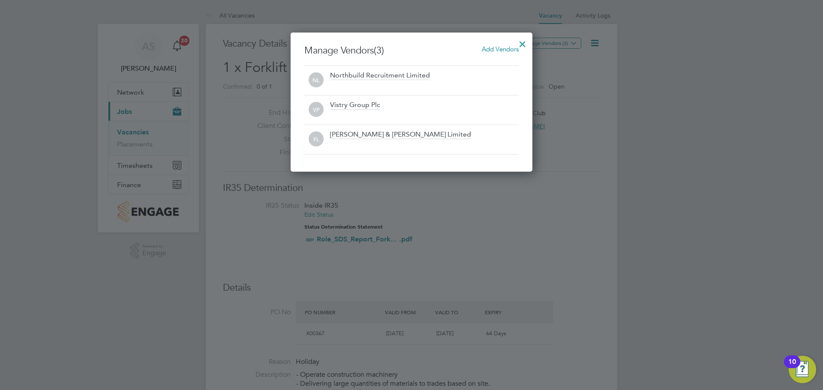
click at [522, 42] on div at bounding box center [522, 41] width 15 height 15
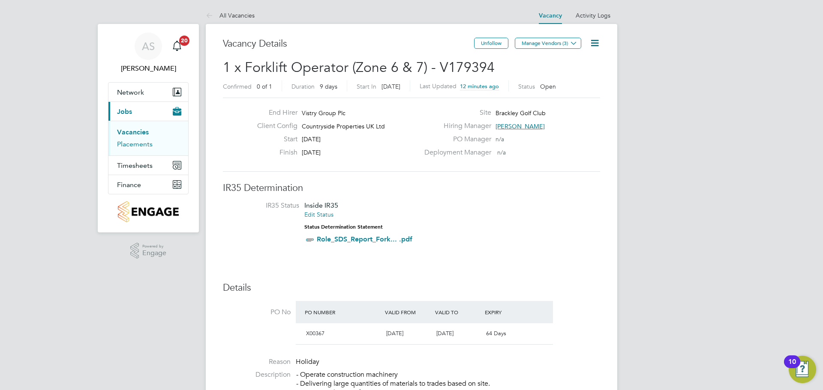
click at [138, 144] on link "Placements" at bounding box center [135, 144] width 36 height 8
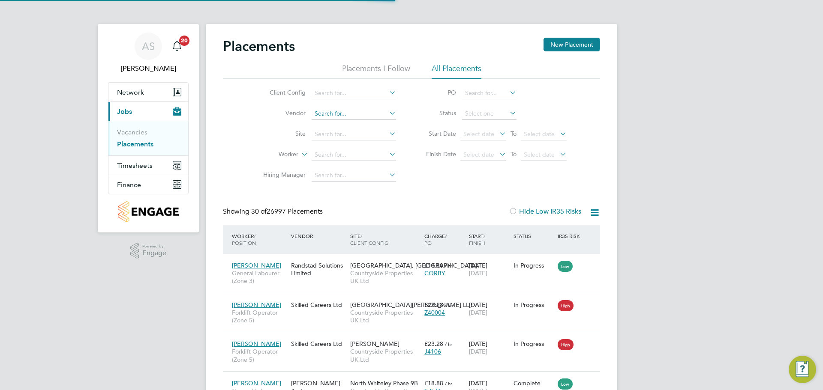
scroll to position [32, 75]
click at [360, 135] on input at bounding box center [354, 135] width 84 height 12
click at [349, 141] on li "Brackley Golf Club" at bounding box center [361, 146] width 100 height 12
type input "Brackley Golf Club"
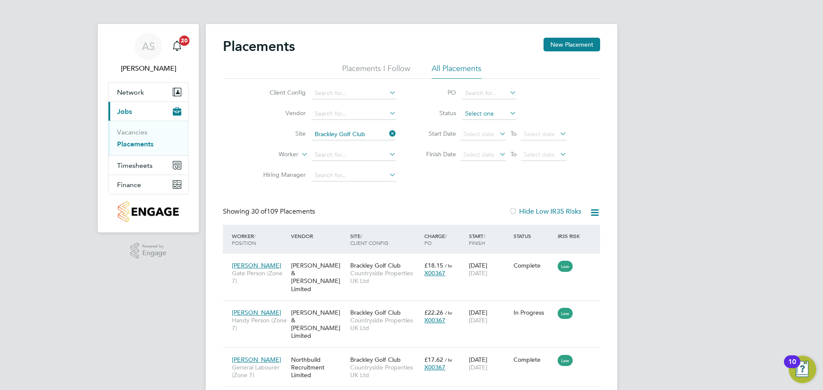
click at [491, 117] on input at bounding box center [489, 114] width 54 height 12
click at [484, 126] on li "Active" at bounding box center [489, 125] width 55 height 11
type input "Active"
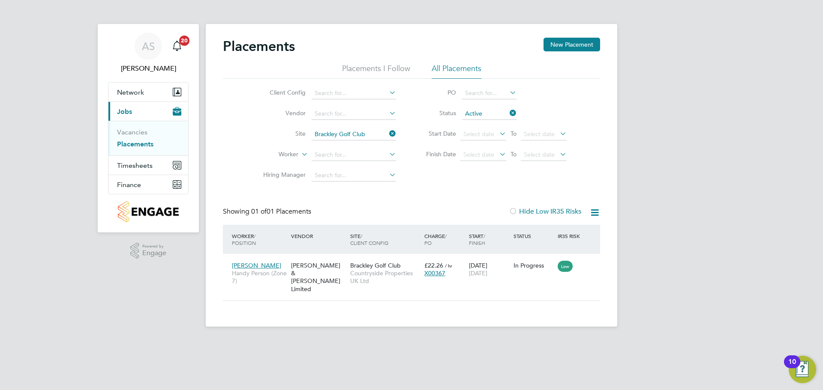
click at [508, 112] on icon at bounding box center [508, 113] width 0 height 12
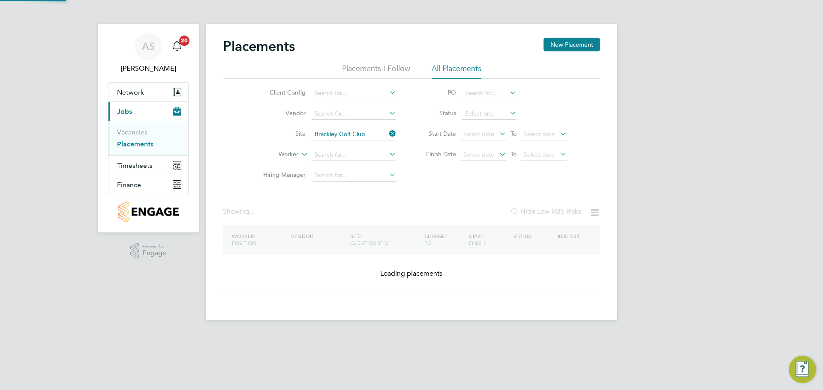
click at [508, 115] on icon at bounding box center [508, 113] width 0 height 12
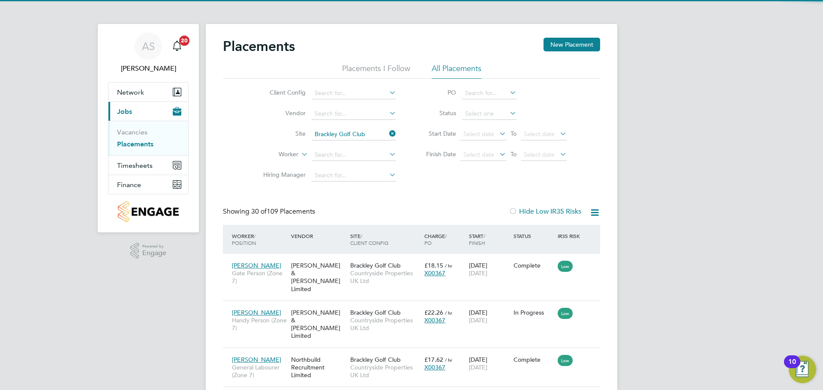
click at [508, 115] on icon at bounding box center [508, 113] width 0 height 12
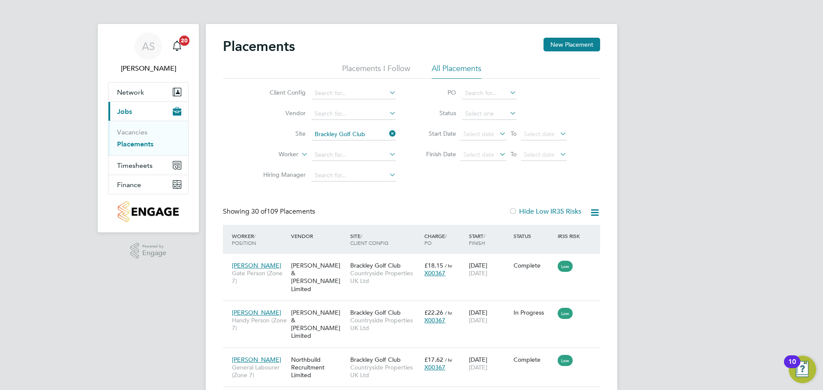
click at [508, 111] on icon at bounding box center [508, 113] width 0 height 12
click at [486, 113] on input at bounding box center [489, 114] width 54 height 12
click at [497, 114] on input at bounding box center [489, 114] width 54 height 12
click at [486, 141] on li "Inactive" at bounding box center [489, 136] width 55 height 11
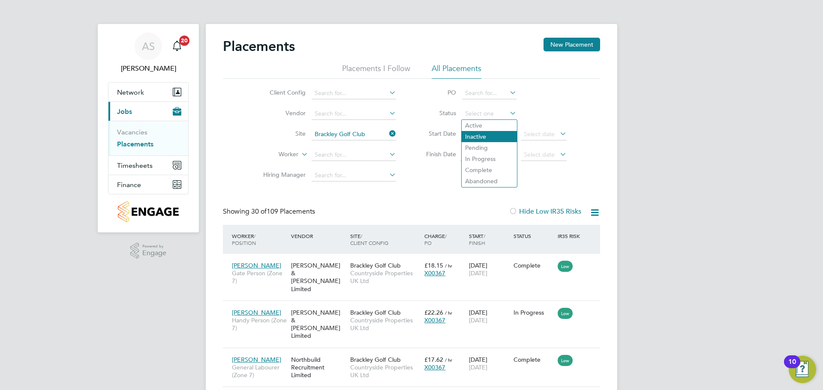
type input "Inactive"
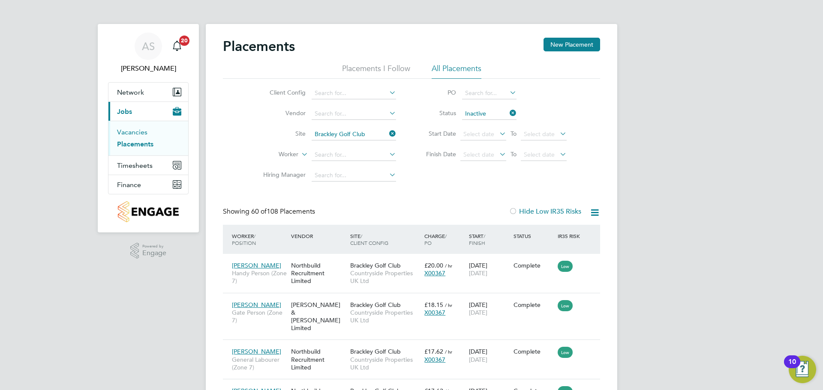
click at [135, 134] on link "Vacancies" at bounding box center [132, 132] width 30 height 8
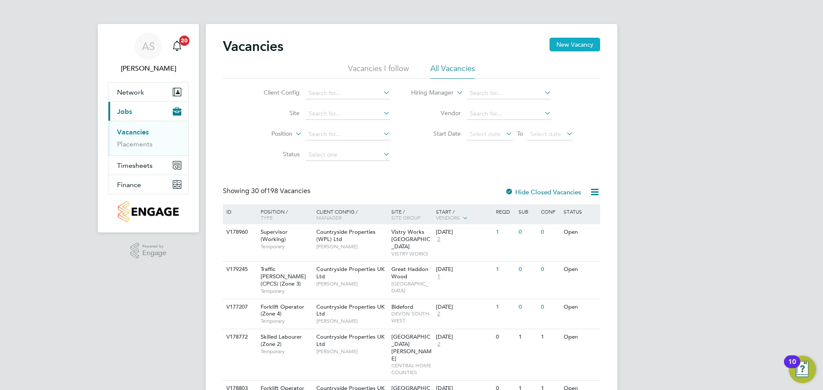
click at [565, 46] on button "New Vacancy" at bounding box center [574, 45] width 51 height 14
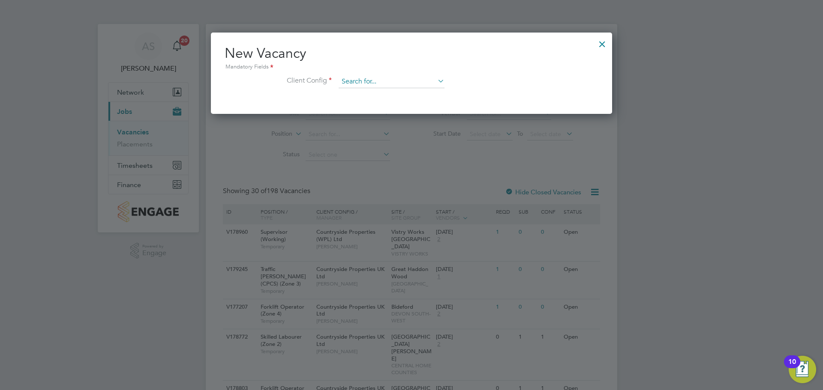
click at [411, 79] on input at bounding box center [392, 81] width 106 height 13
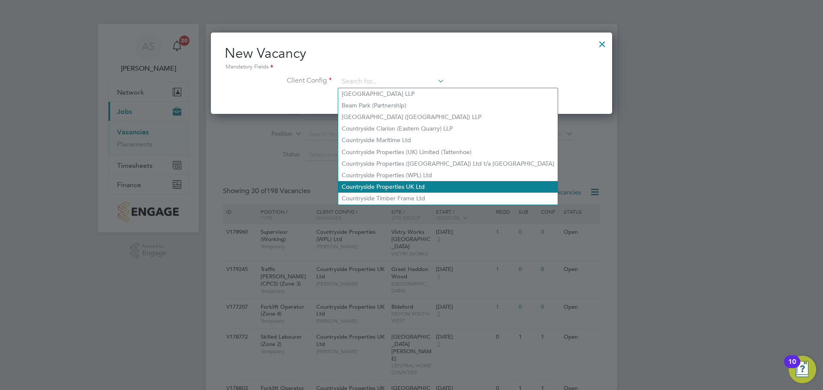
click at [405, 181] on li "Countryside Properties UK Ltd" at bounding box center [447, 187] width 219 height 12
type input "Countryside Properties UK Ltd"
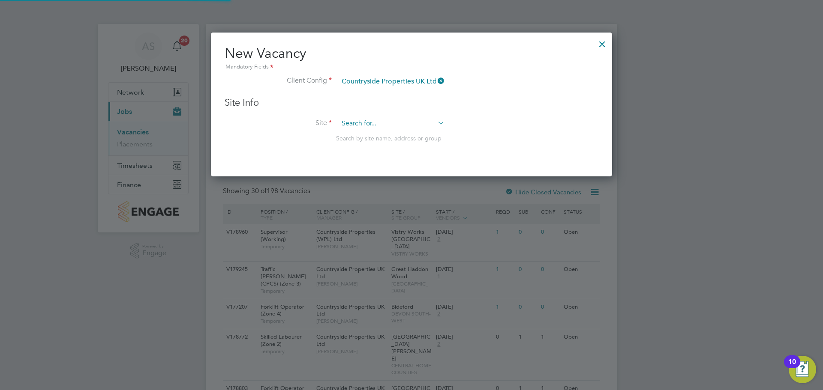
click at [411, 126] on input at bounding box center [392, 123] width 106 height 13
click at [411, 141] on li "Brackl ey Golf Club" at bounding box center [391, 136] width 107 height 12
type input "Brackley Golf Club"
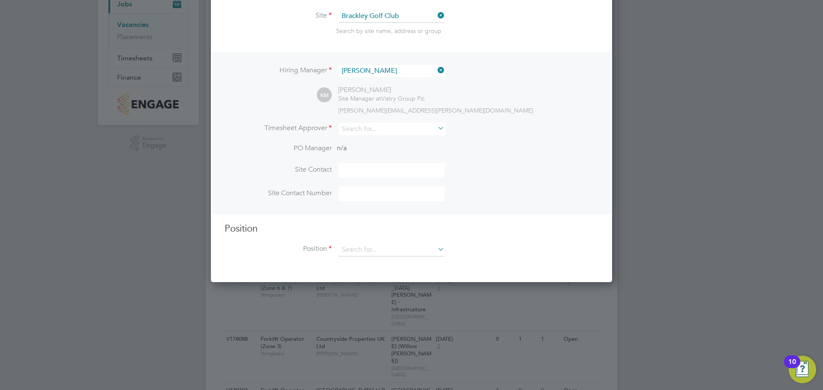
scroll to position [171, 0]
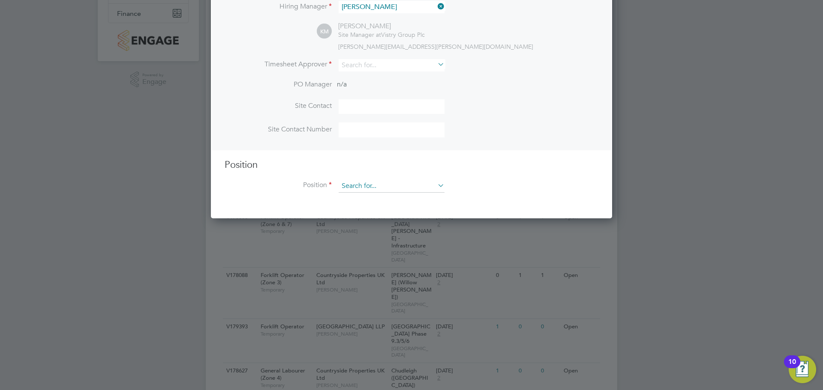
click at [430, 183] on input at bounding box center [392, 186] width 106 height 13
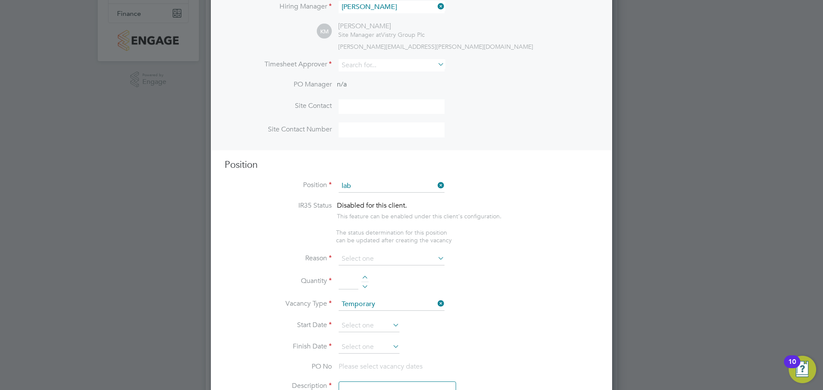
click at [404, 266] on li "General Lab ourer (Zone 7)" at bounding box center [391, 269] width 107 height 12
type input "General Labourer (Zone 7)"
type textarea "• General labouring duties • Supporting the trades on site • Moving materials a…"
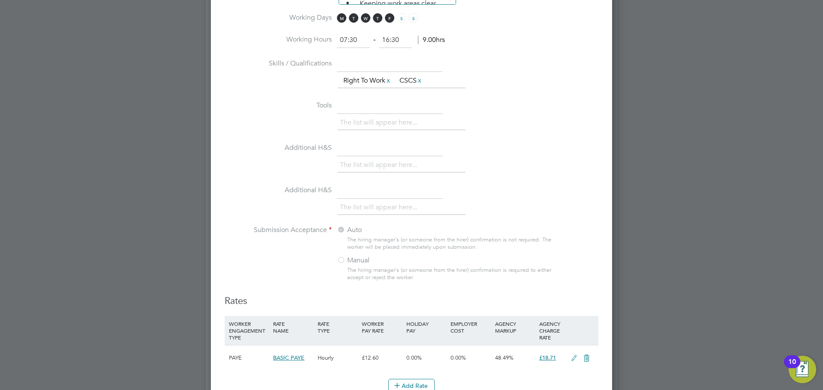
scroll to position [728, 0]
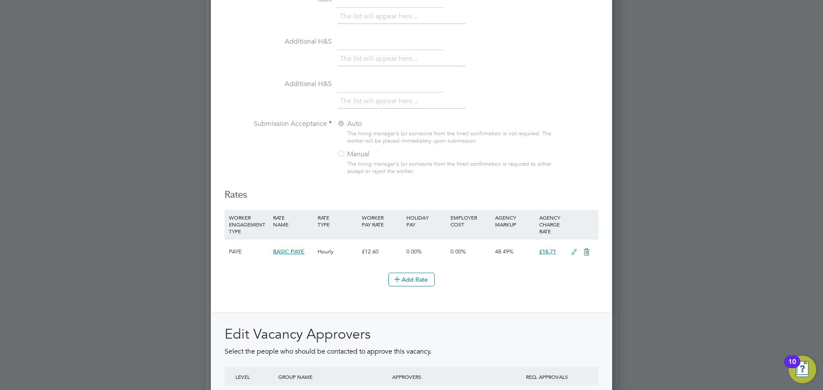
drag, startPoint x: 561, startPoint y: 250, endPoint x: 530, endPoint y: 250, distance: 31.7
click at [530, 250] on div "PAYE BASIC PAYE Hourly £12.60 0.00% 0.00% 48.49% £18.71" at bounding box center [412, 251] width 374 height 25
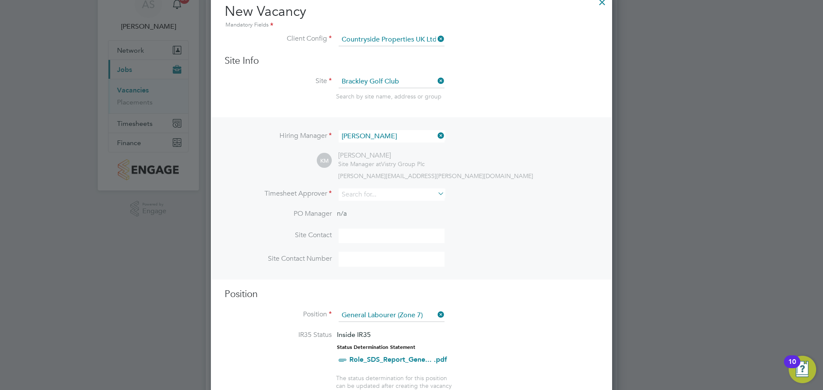
scroll to position [0, 0]
